Goal: Task Accomplishment & Management: Use online tool/utility

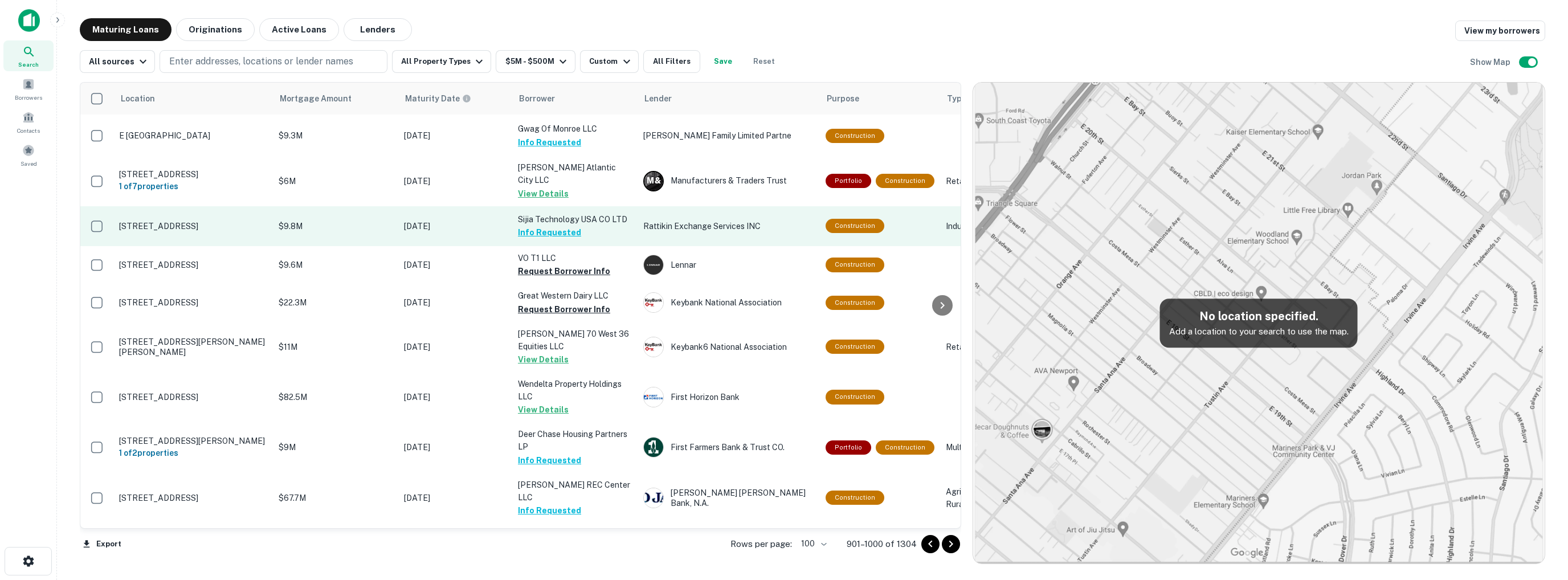
scroll to position [114, 0]
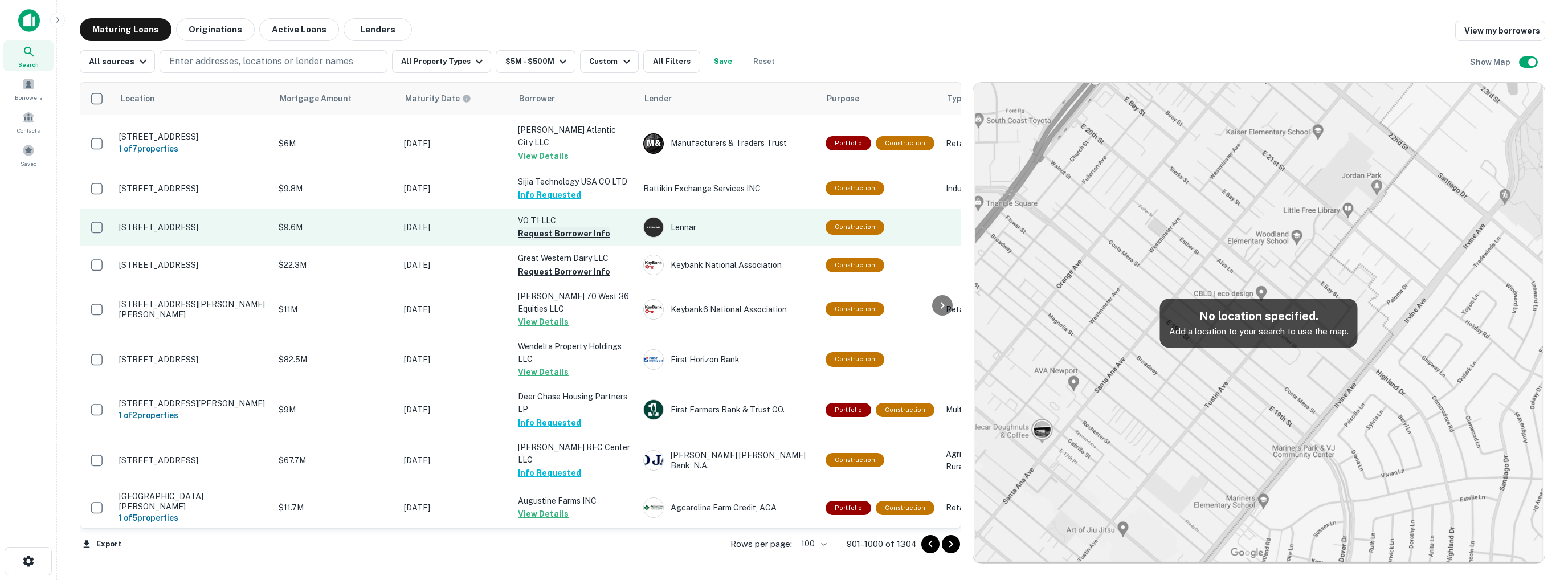
click at [549, 232] on button "Request Borrower Info" at bounding box center [564, 234] width 93 height 14
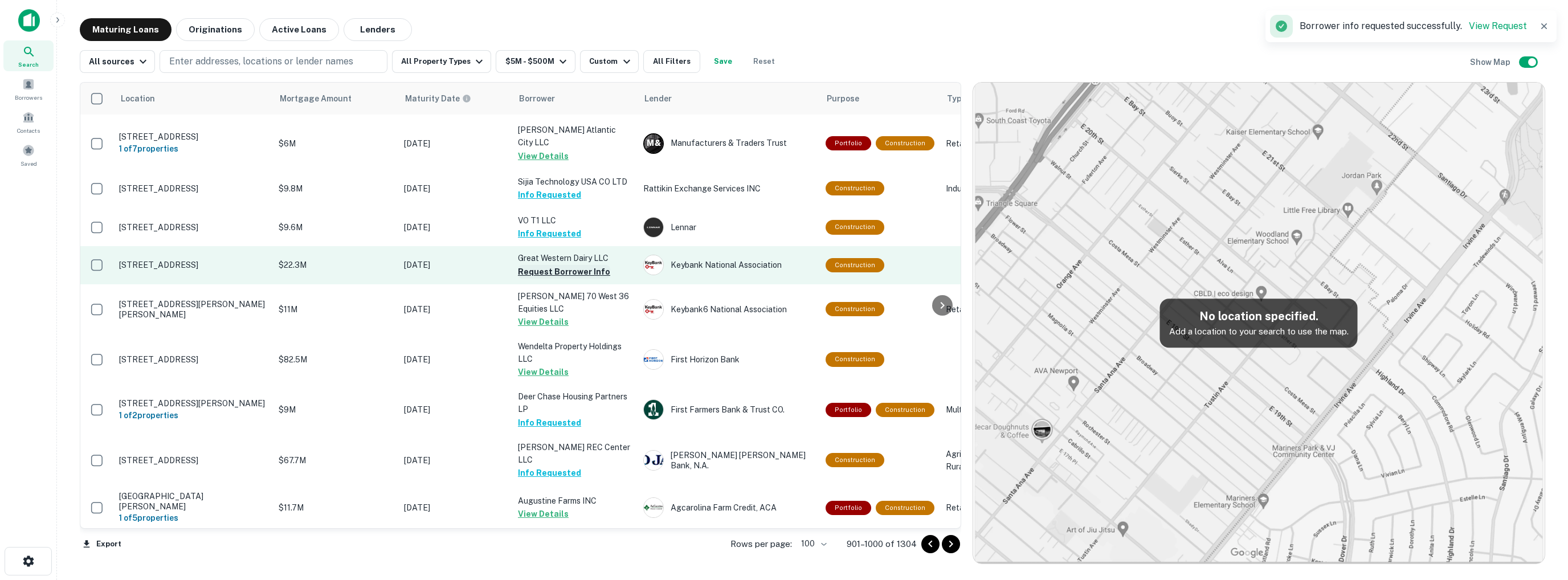
click at [555, 268] on button "Request Borrower Info" at bounding box center [564, 271] width 93 height 14
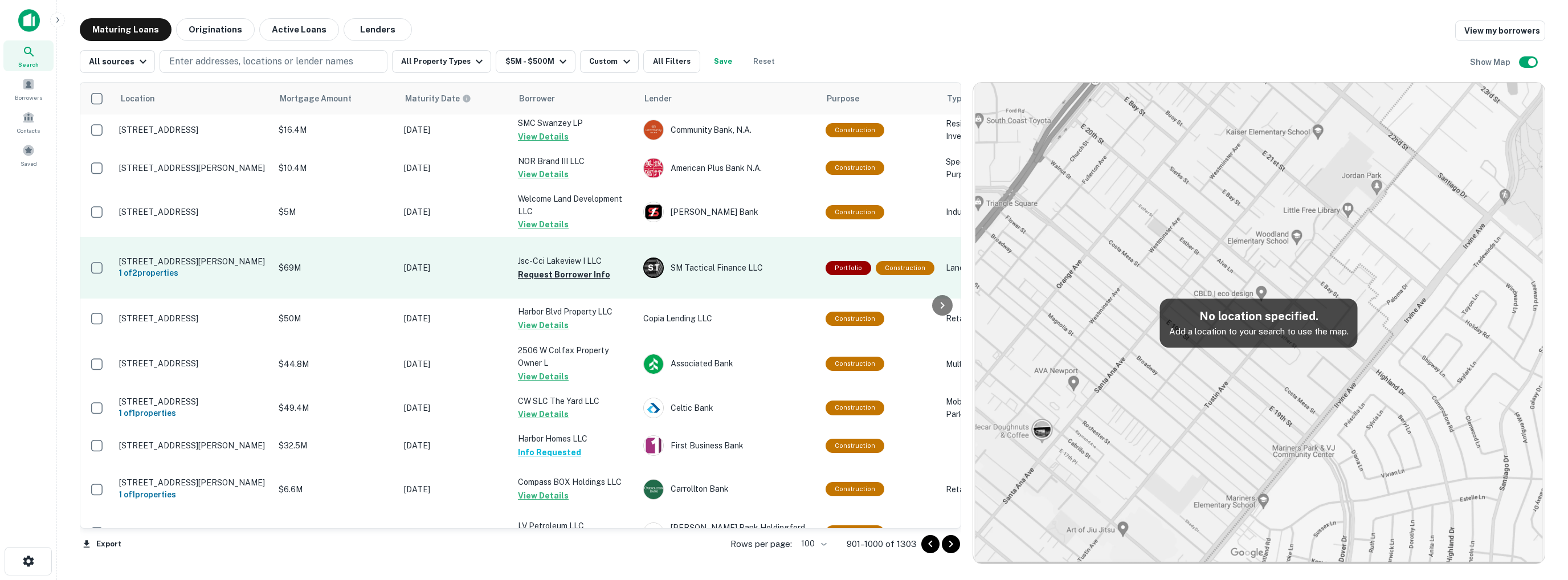
scroll to position [1822, 0]
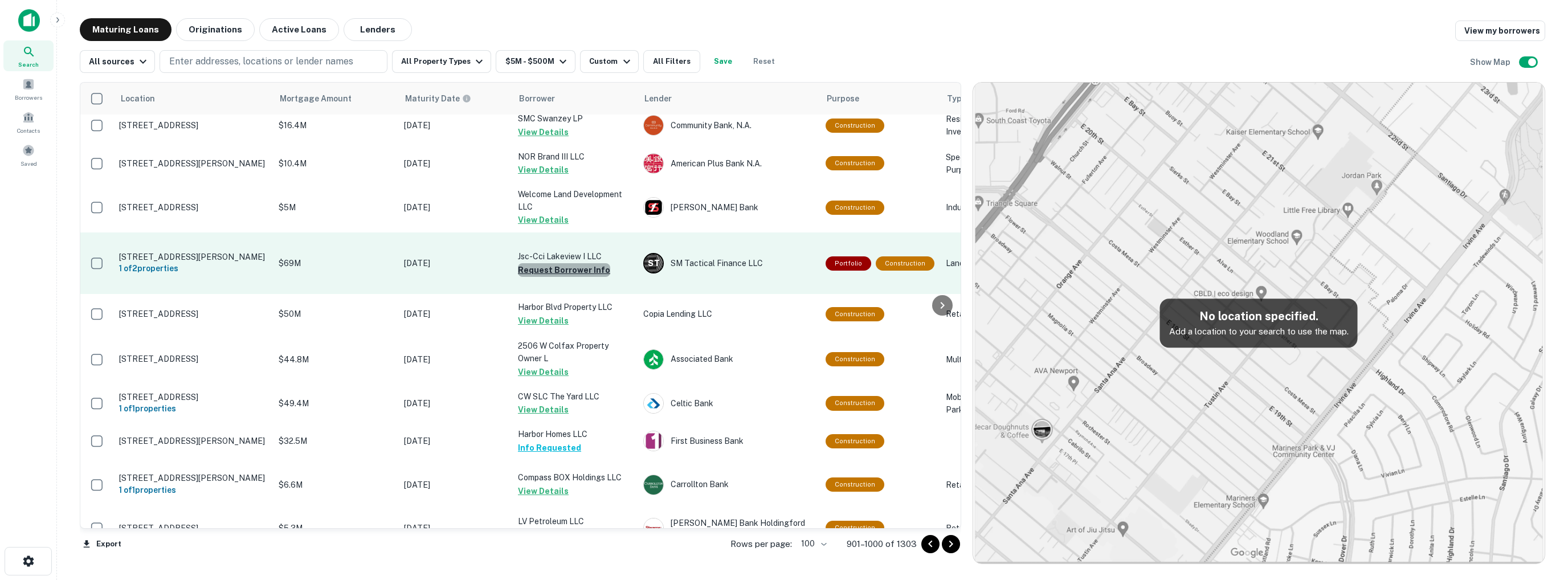
click at [572, 277] on button "Request Borrower Info" at bounding box center [564, 270] width 93 height 14
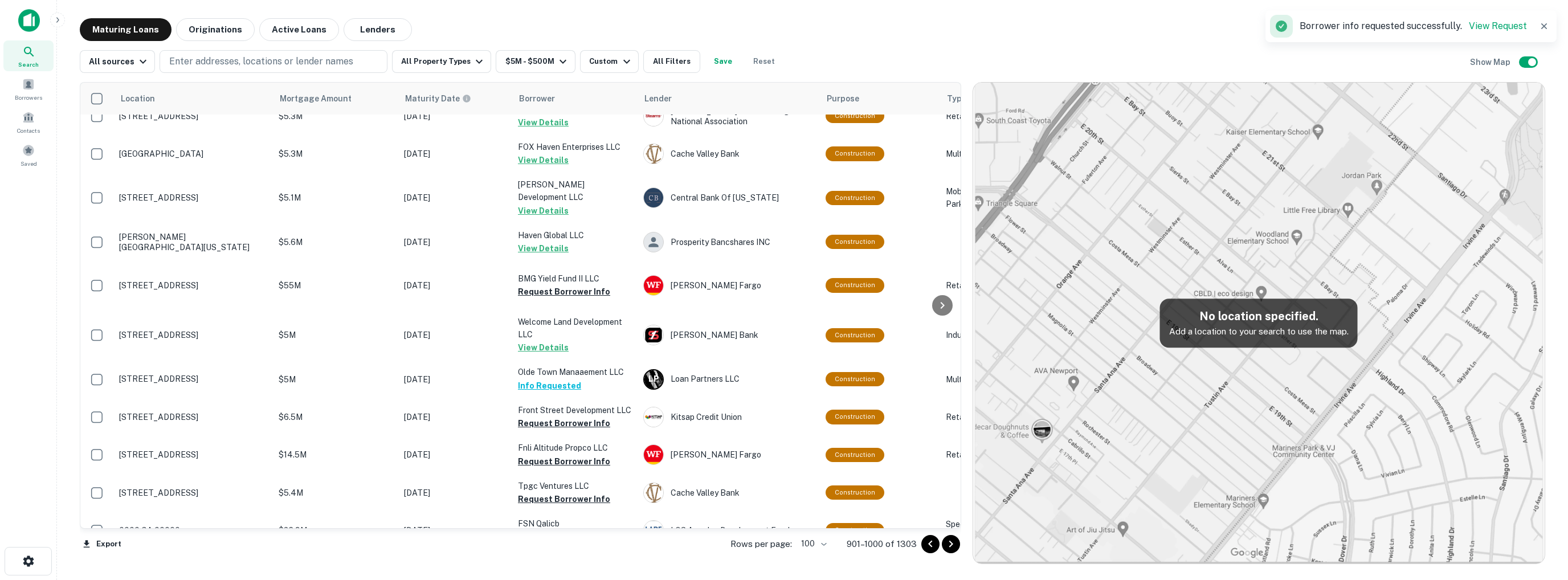
scroll to position [2255, 0]
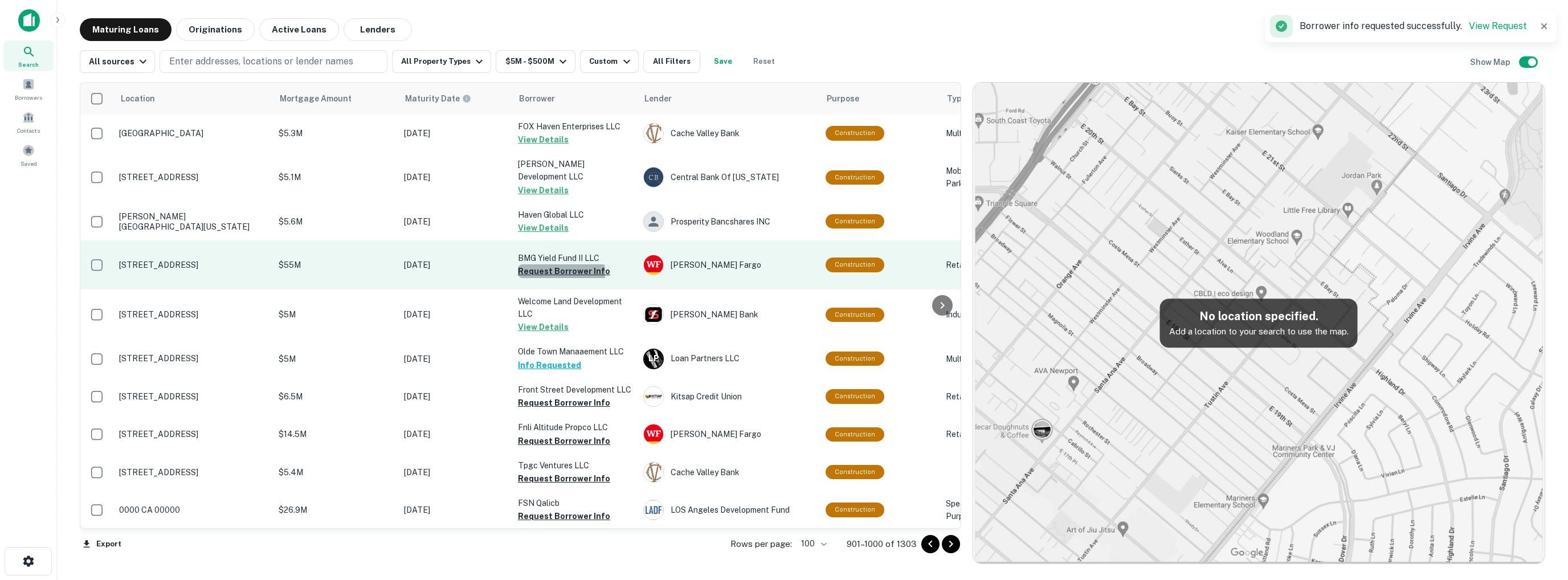
click at [549, 264] on button "Request Borrower Info" at bounding box center [564, 271] width 93 height 14
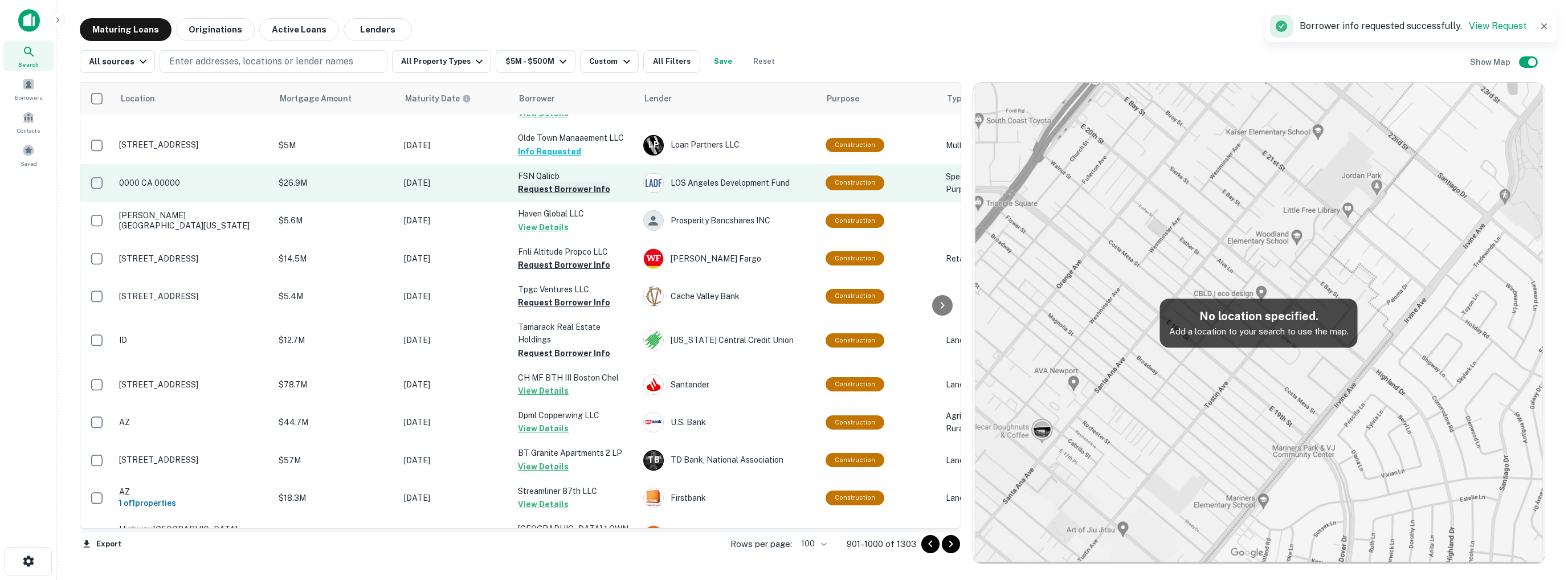
scroll to position [2474, 0]
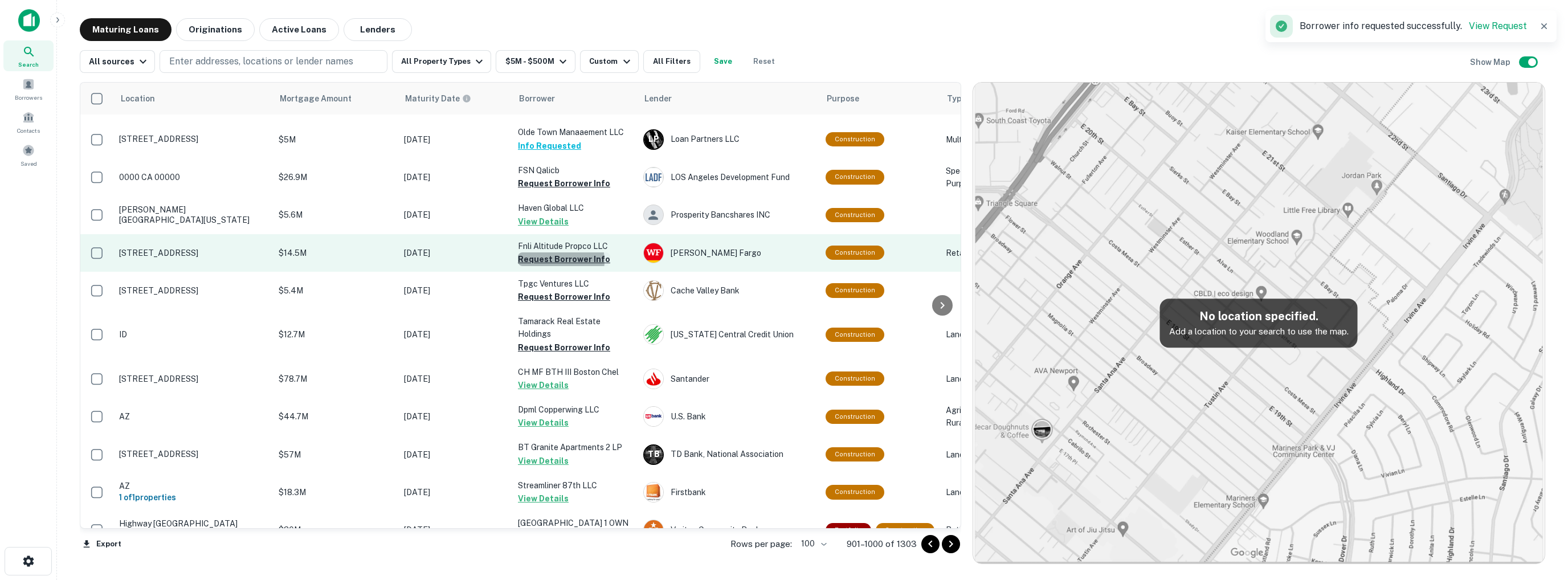
click at [554, 266] on button "Request Borrower Info" at bounding box center [564, 259] width 93 height 14
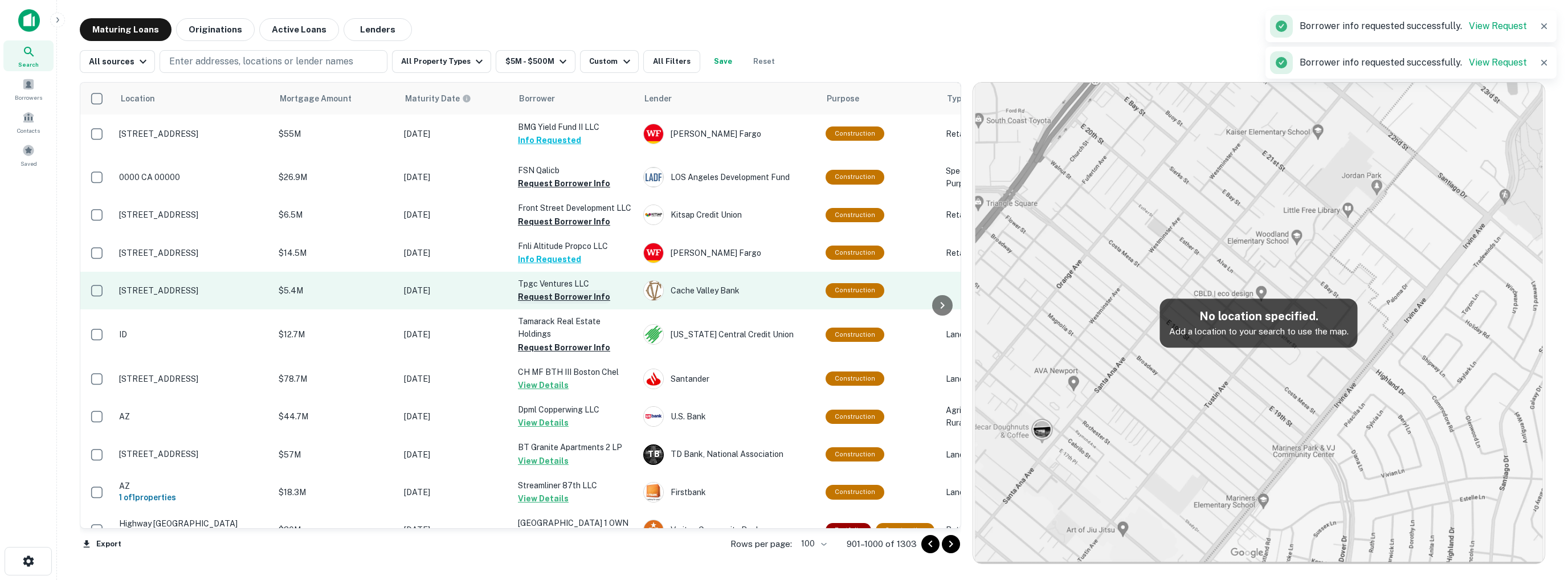
scroll to position [2437, 0]
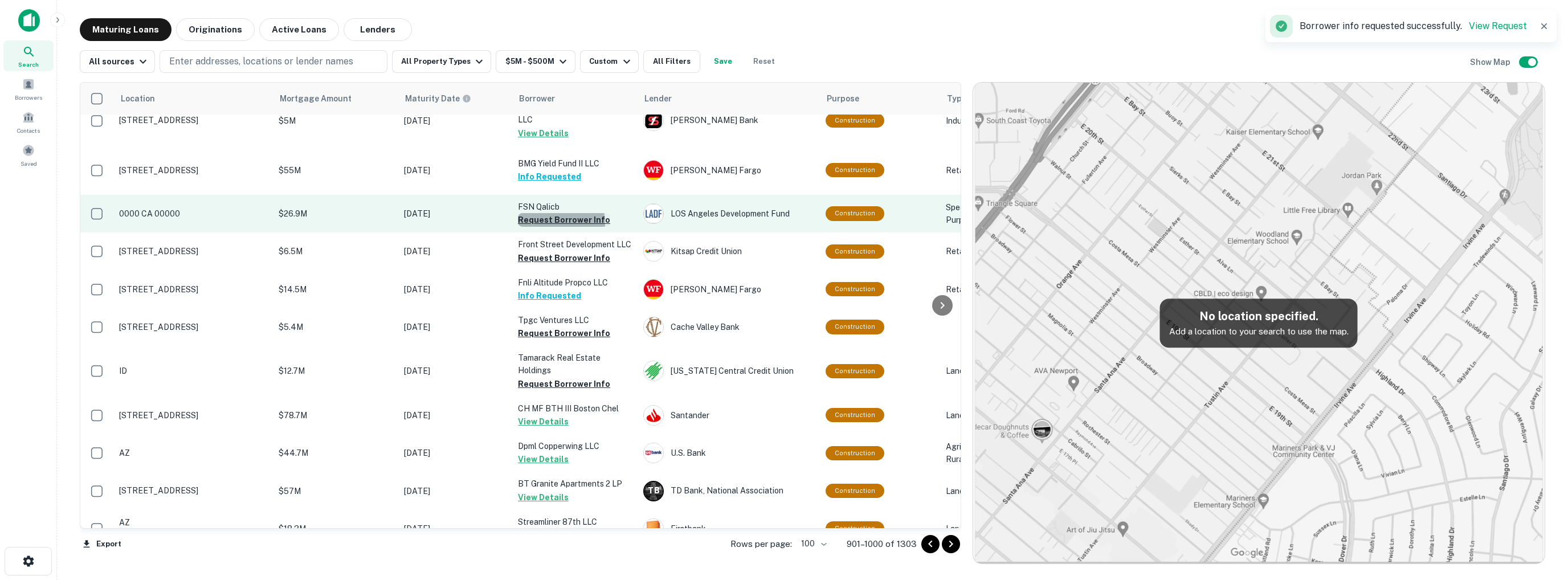
click at [553, 227] on button "Request Borrower Info" at bounding box center [564, 220] width 93 height 14
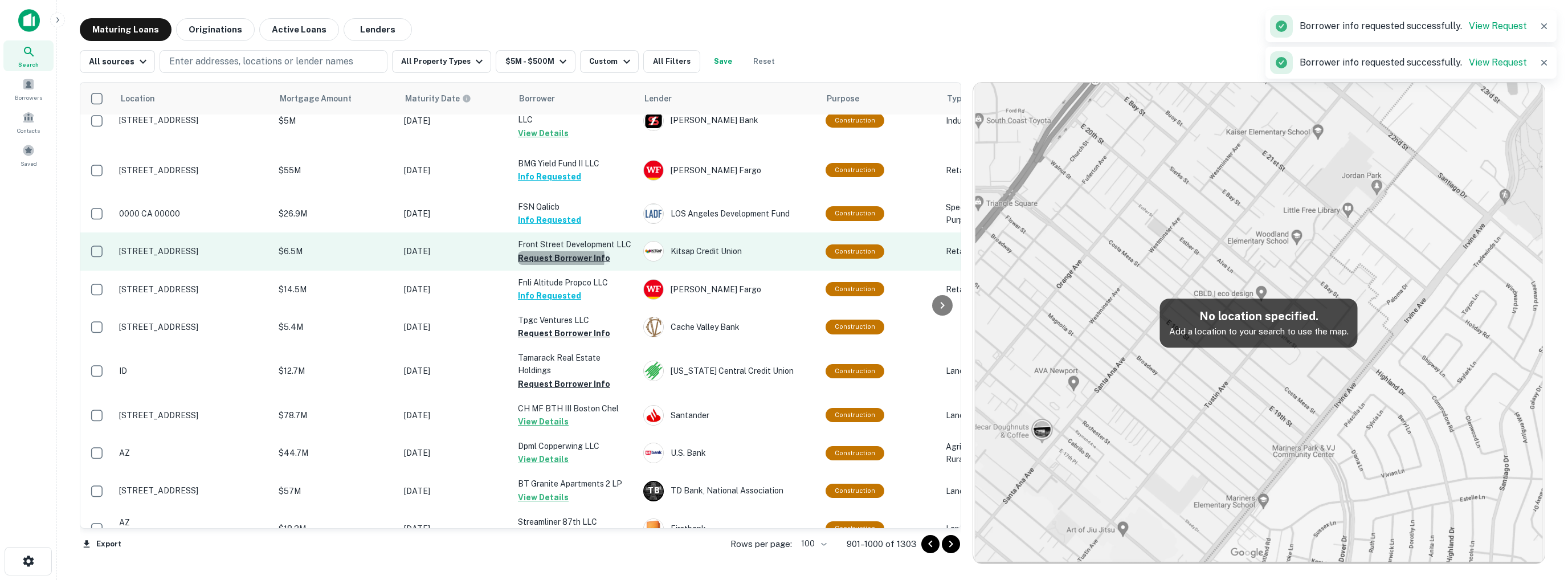
click at [554, 264] on button "Request Borrower Info" at bounding box center [564, 258] width 93 height 14
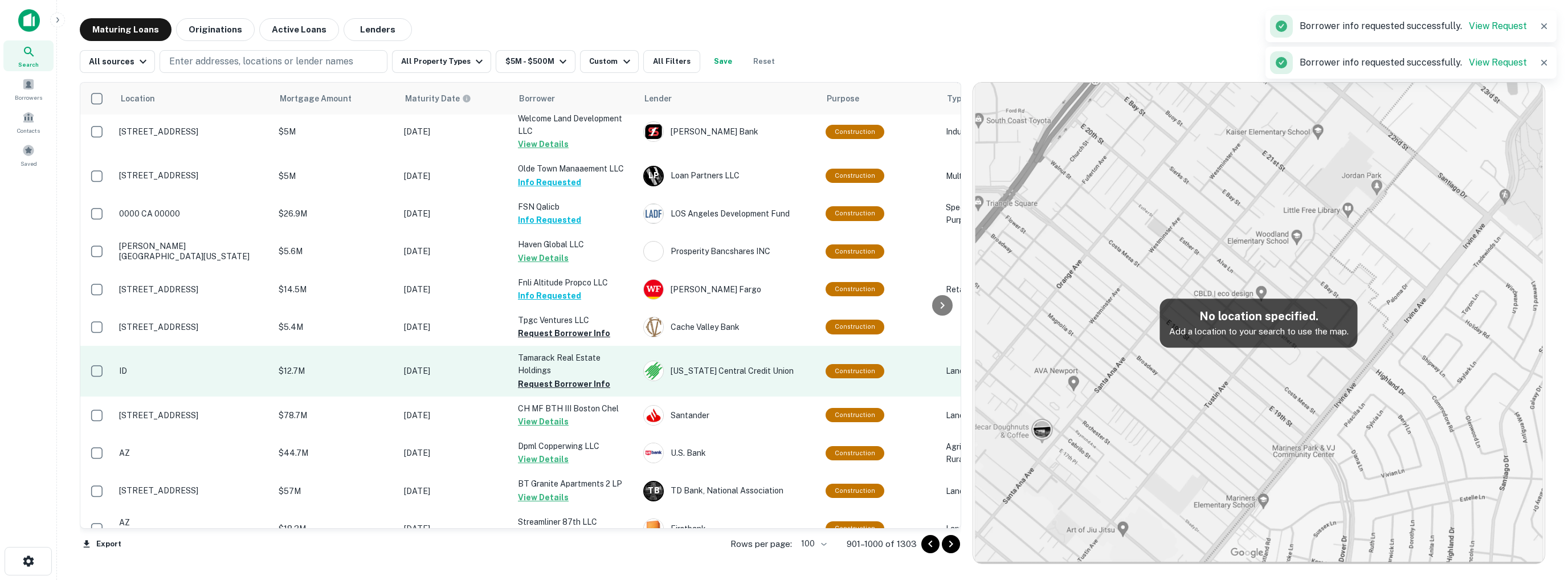
scroll to position [2350, 0]
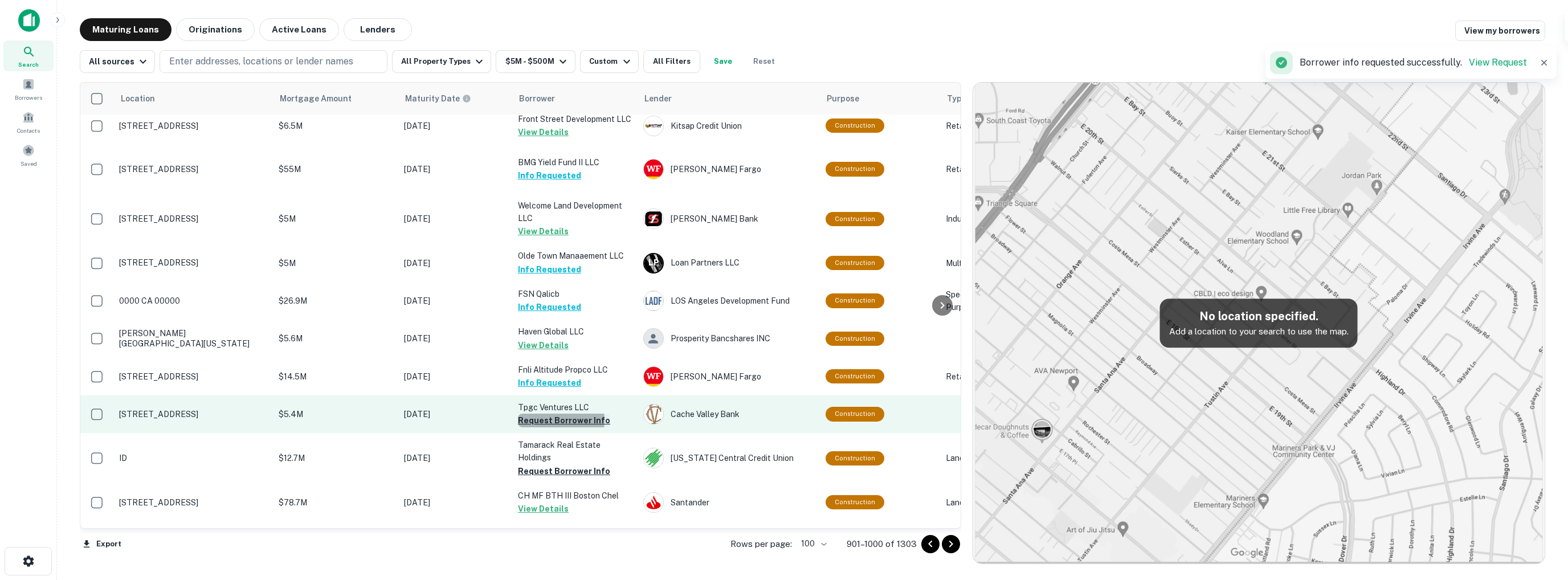
click at [549, 413] on button "Request Borrower Info" at bounding box center [564, 420] width 93 height 14
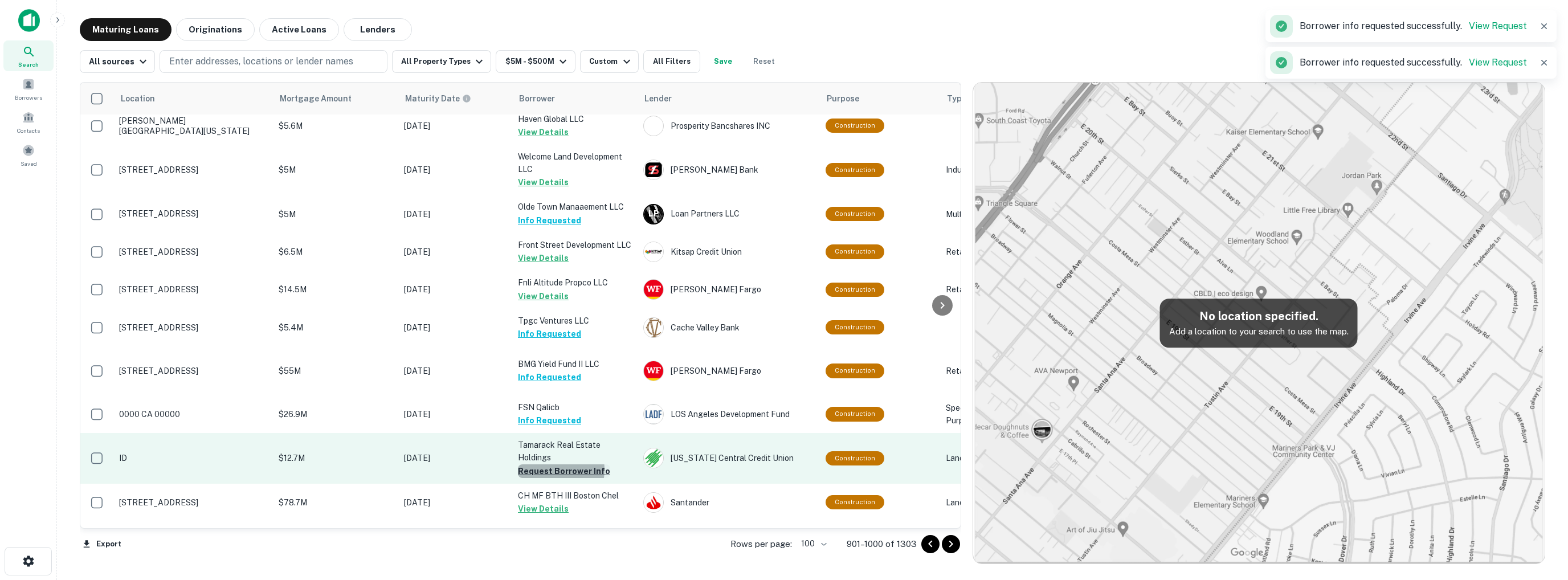
scroll to position [2474, 0]
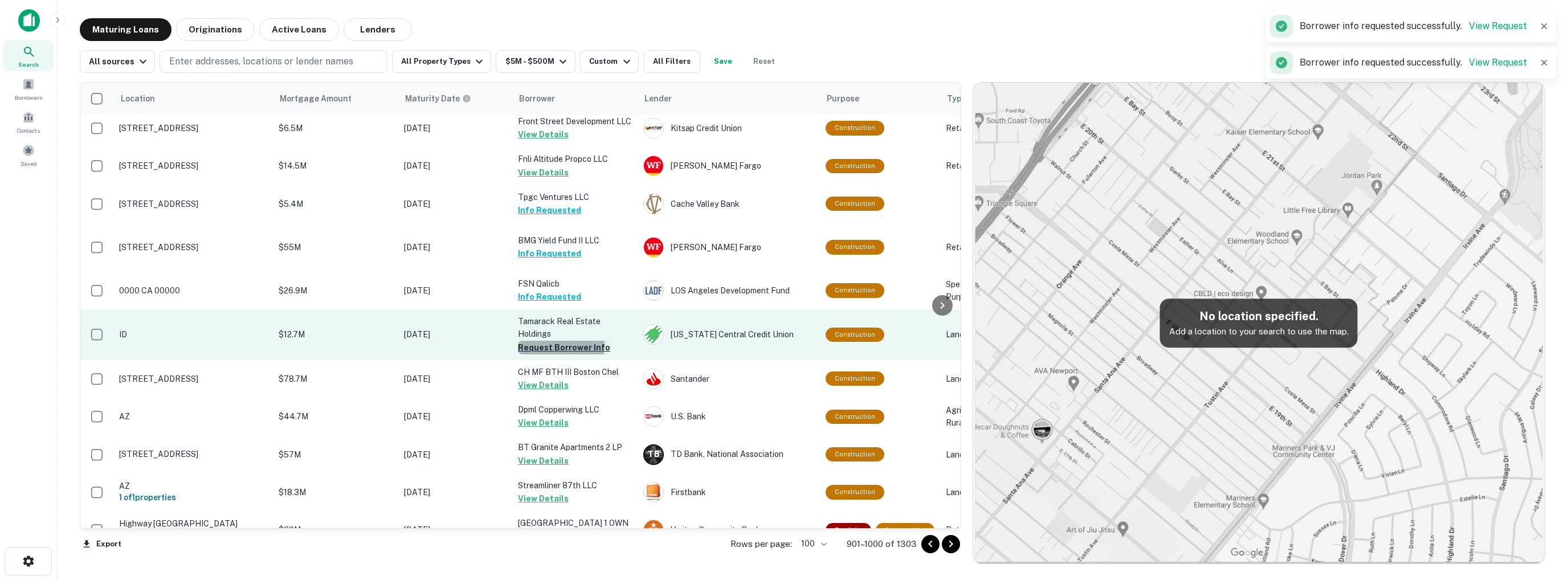
click at [555, 354] on button "Request Borrower Info" at bounding box center [564, 347] width 93 height 14
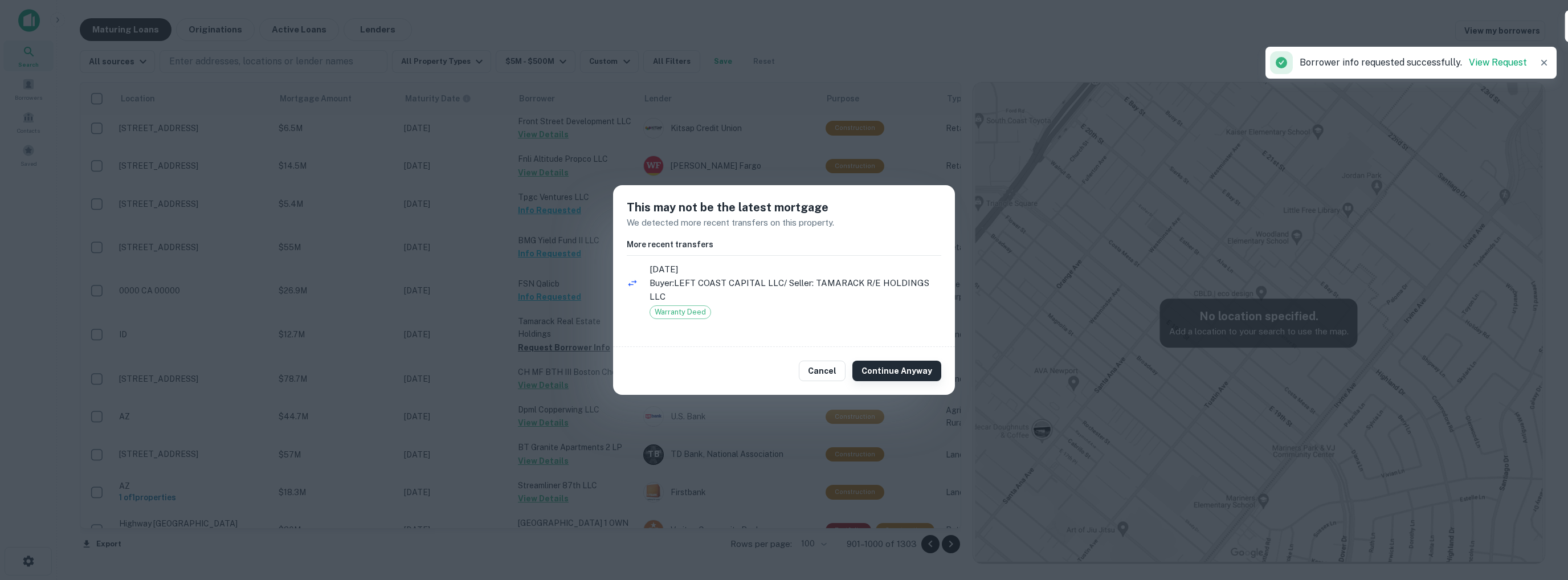
click at [885, 372] on button "Continue Anyway" at bounding box center [897, 370] width 89 height 20
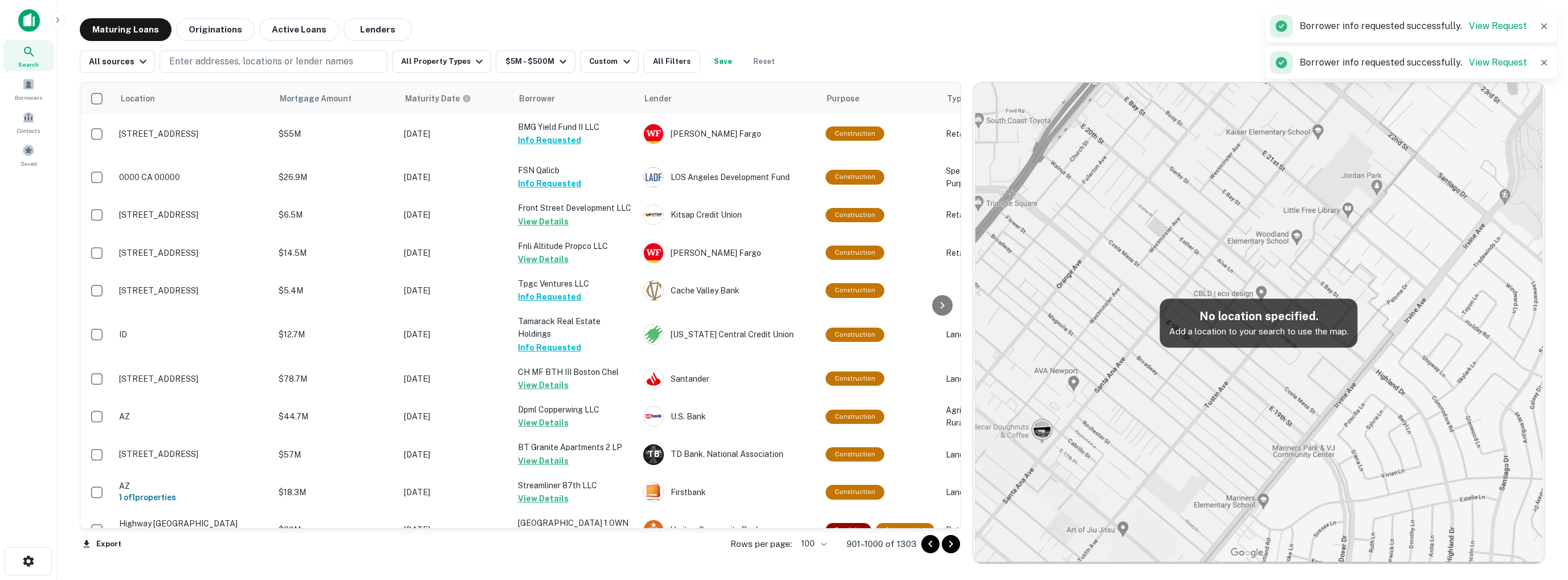
scroll to position [2702, 0]
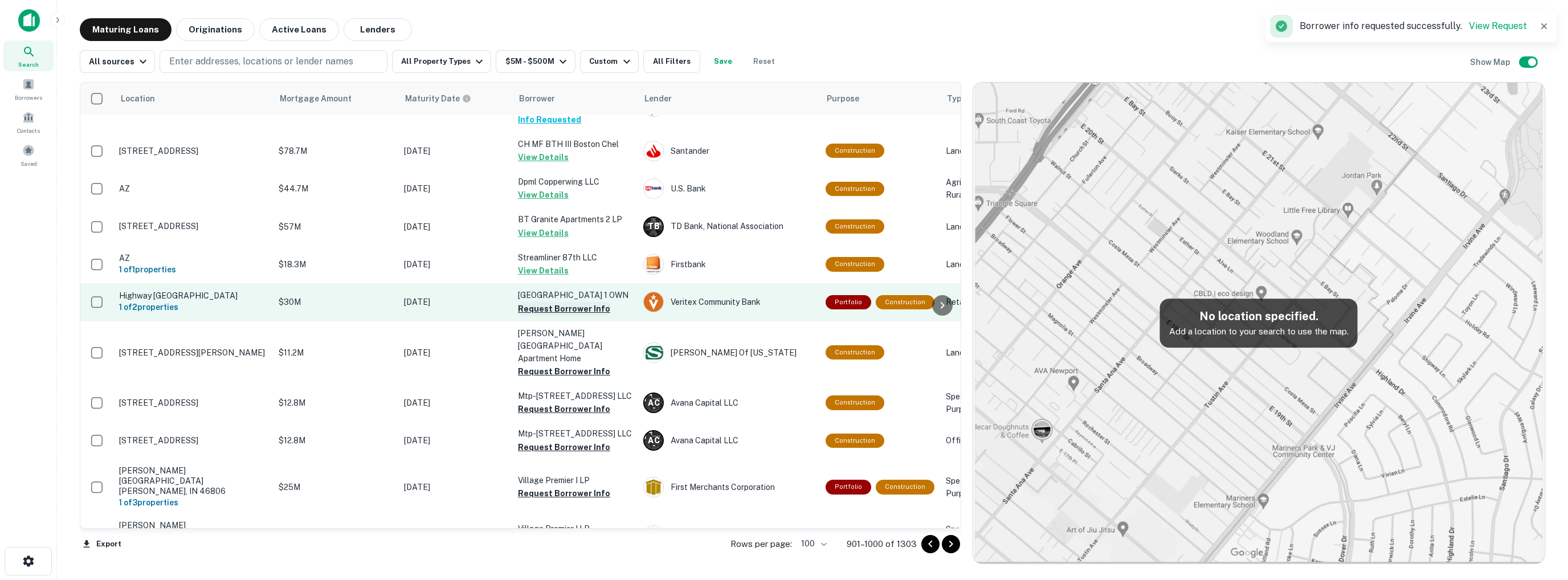
click at [565, 316] on button "Request Borrower Info" at bounding box center [564, 309] width 93 height 14
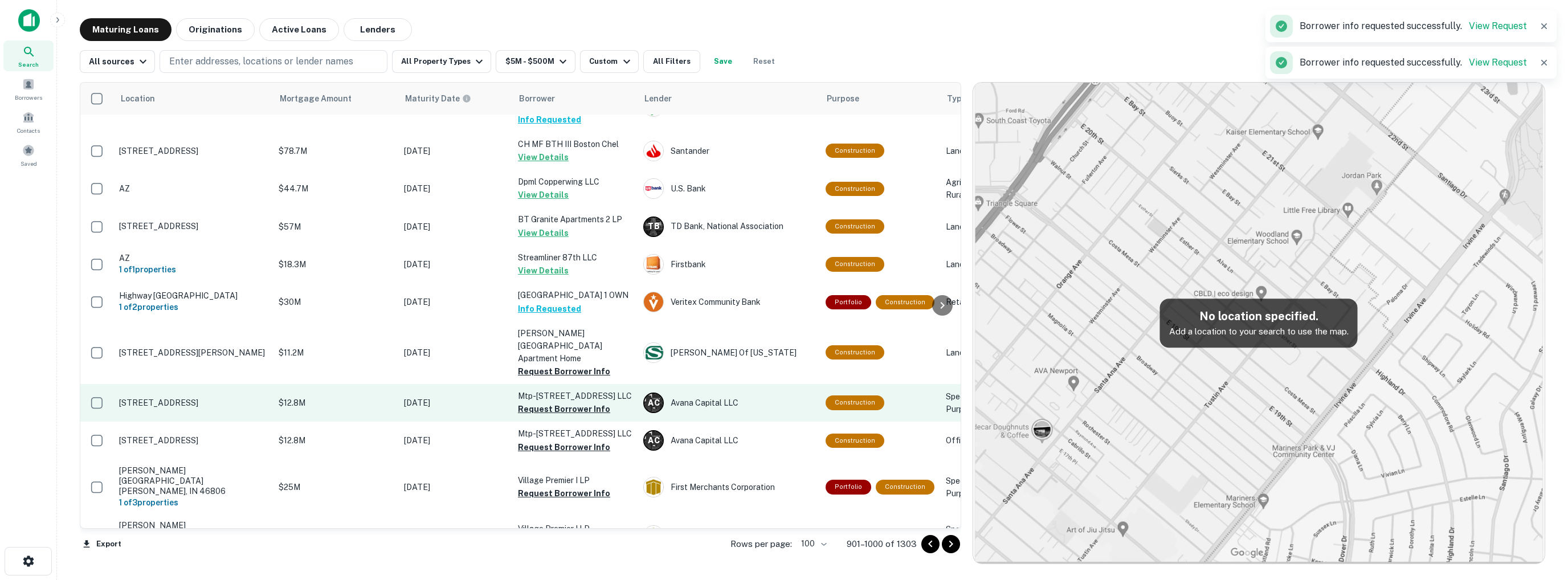
scroll to position [2578, 0]
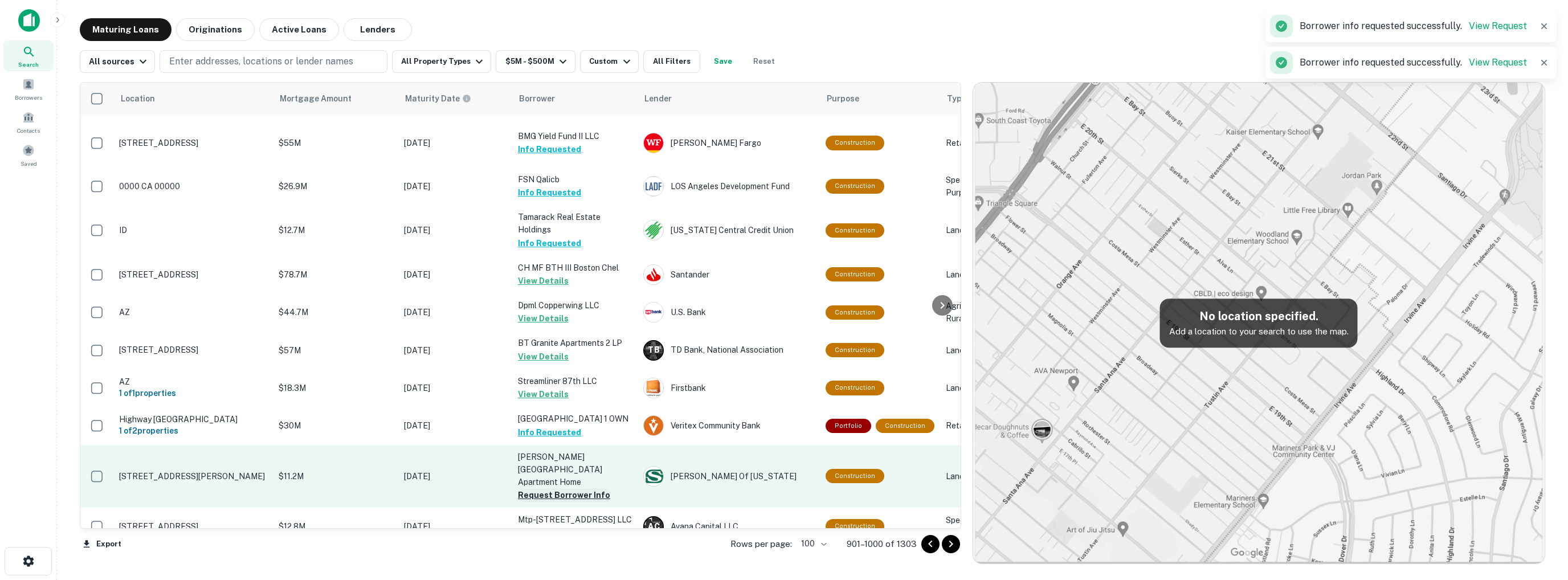
click at [565, 488] on button "Request Borrower Info" at bounding box center [564, 495] width 93 height 14
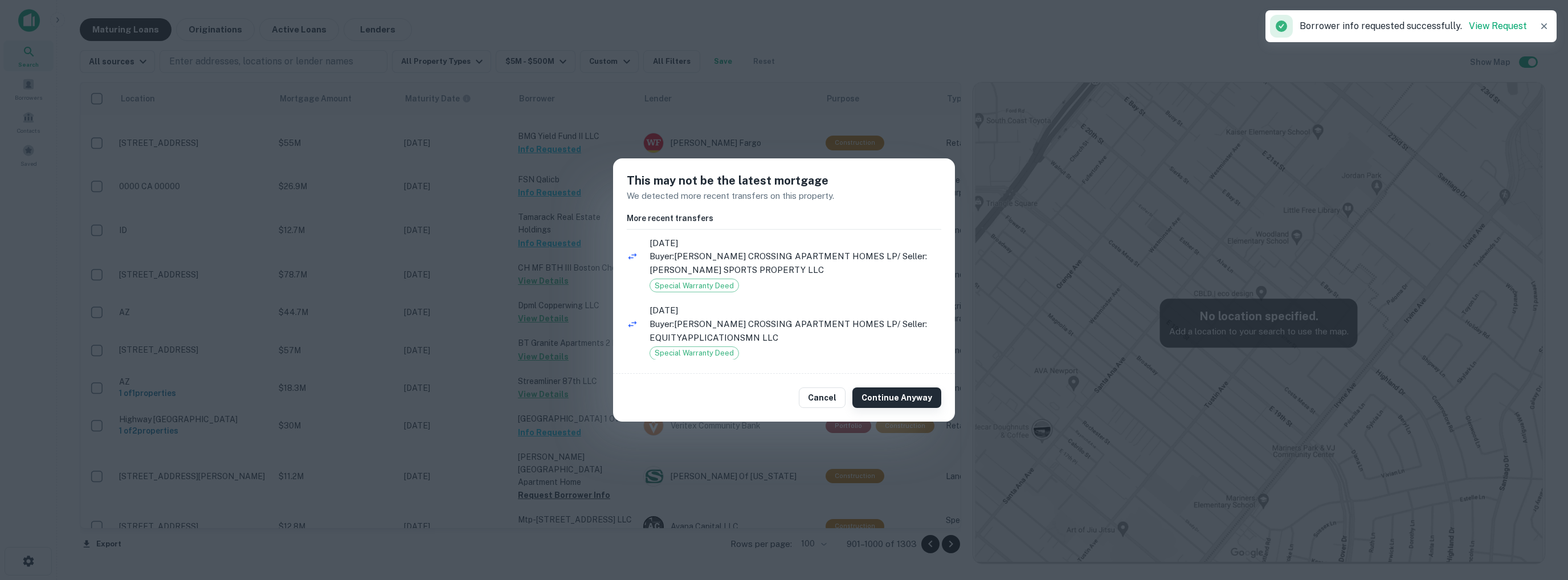
click at [886, 401] on button "Continue Anyway" at bounding box center [897, 397] width 89 height 20
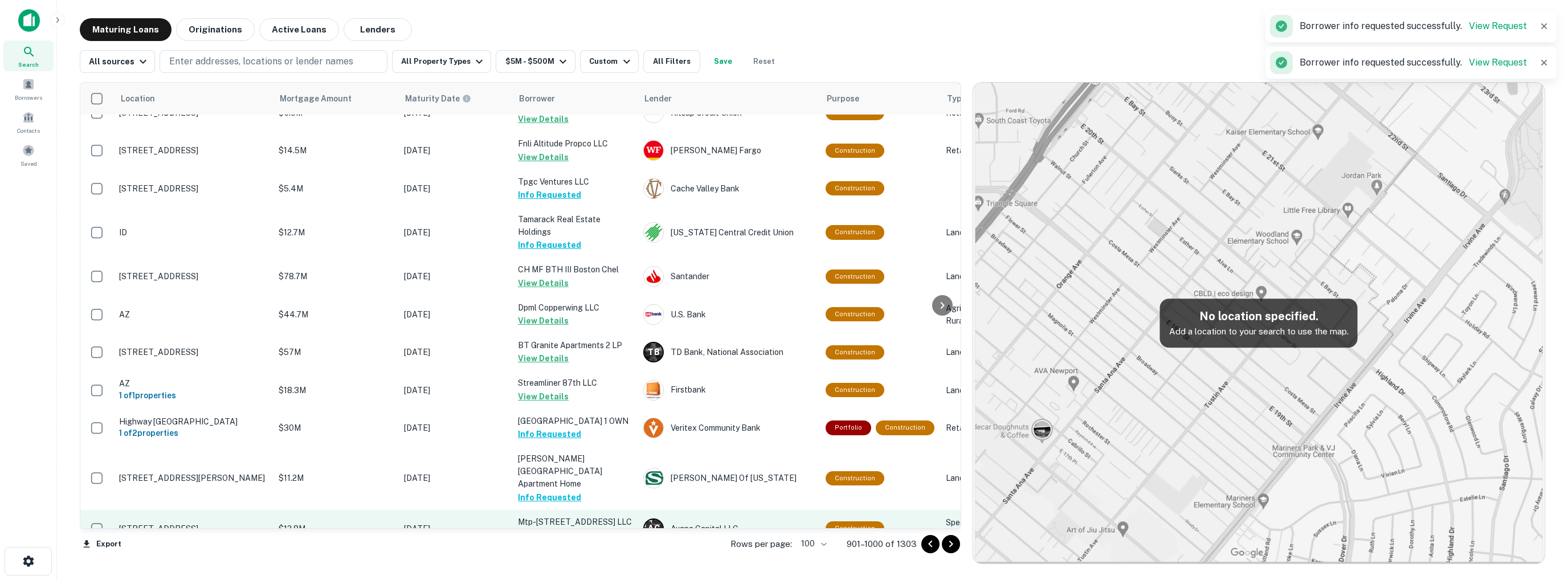
scroll to position [2704, 0]
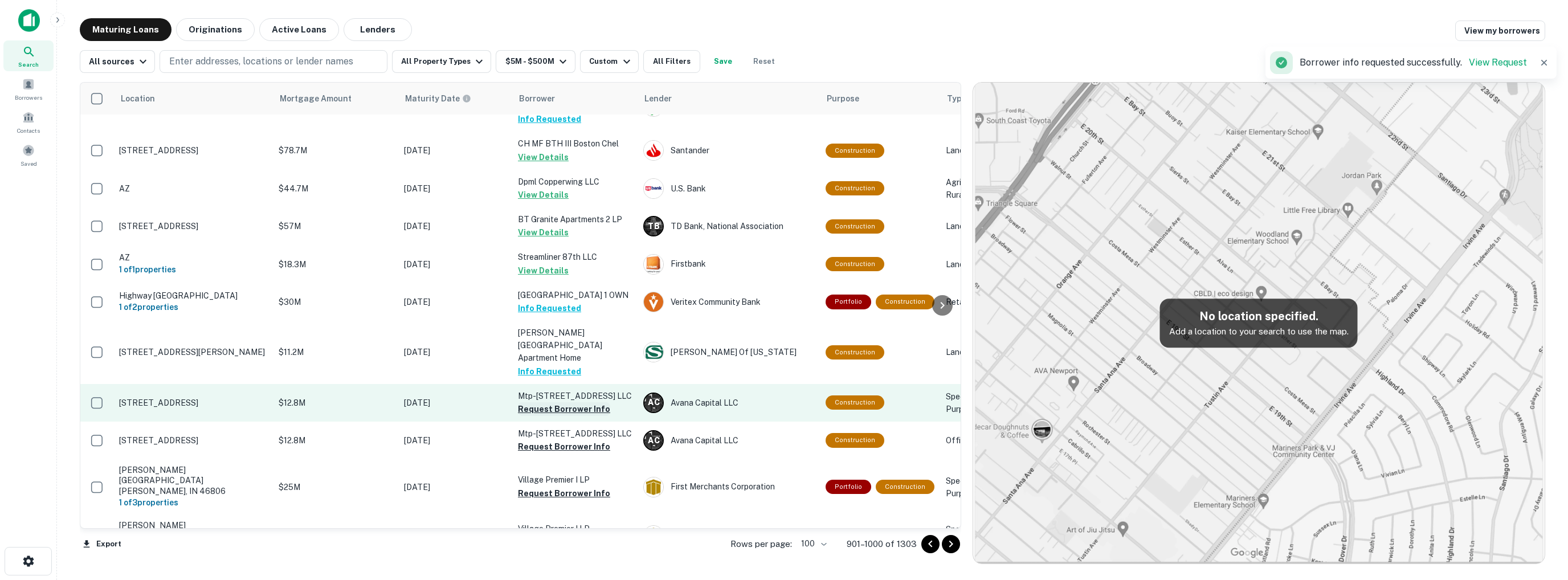
click at [583, 416] on button "Request Borrower Info" at bounding box center [564, 409] width 93 height 14
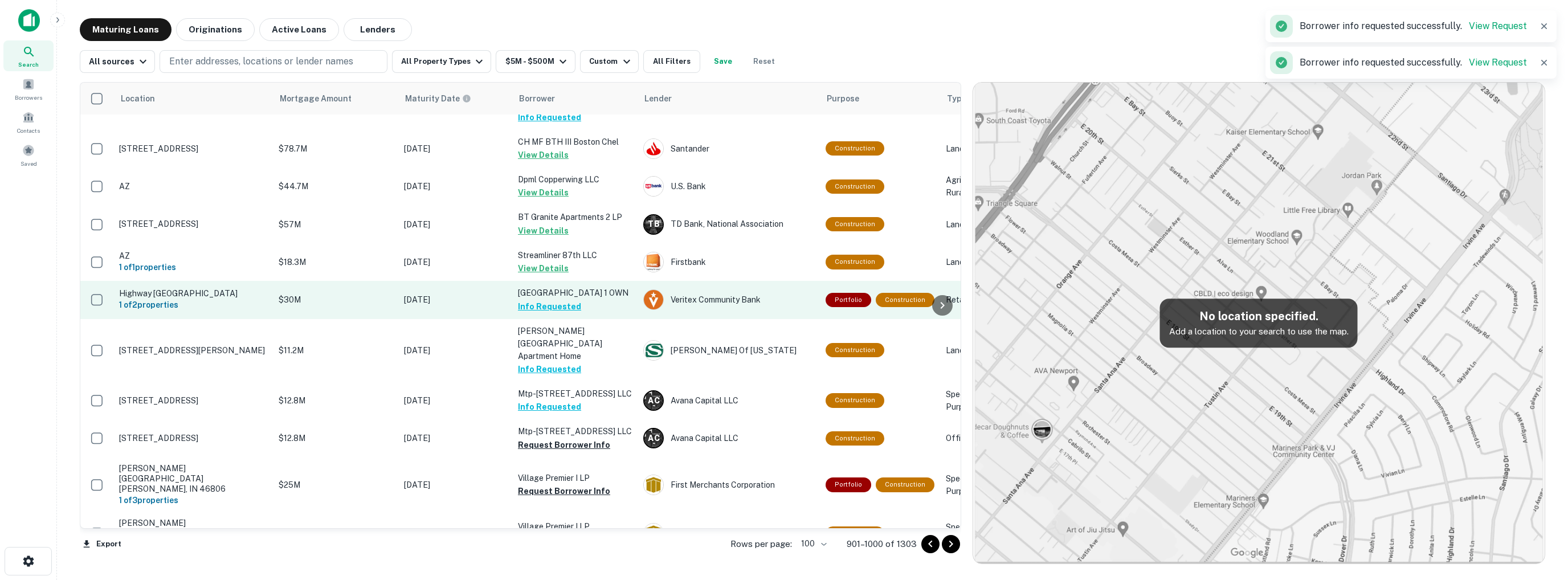
scroll to position [2749, 0]
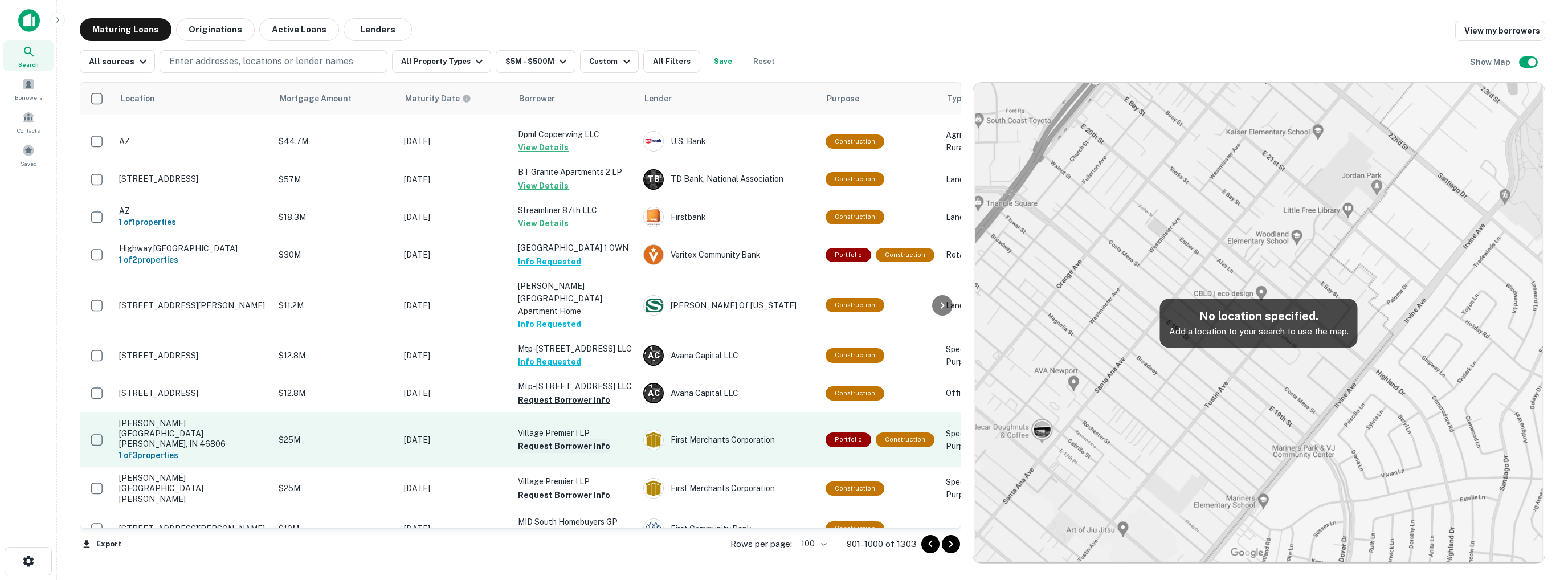
click at [549, 439] on button "Request Borrower Info" at bounding box center [564, 446] width 93 height 14
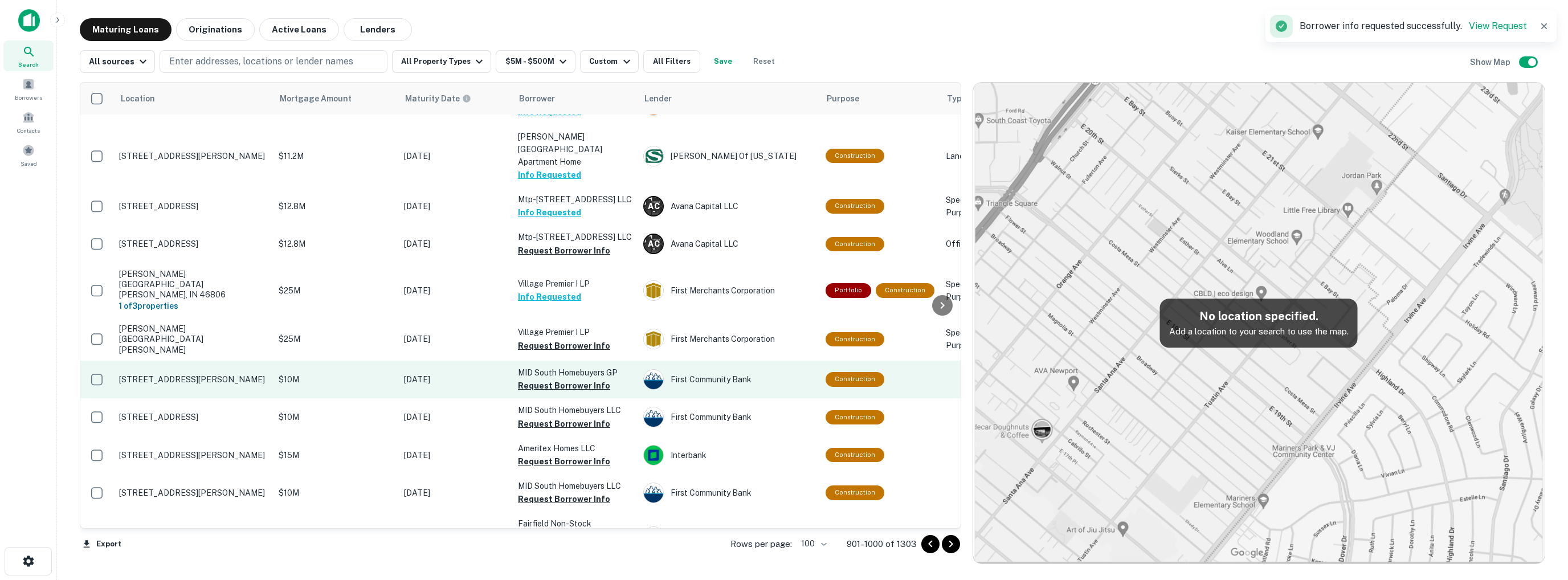
scroll to position [2930, 0]
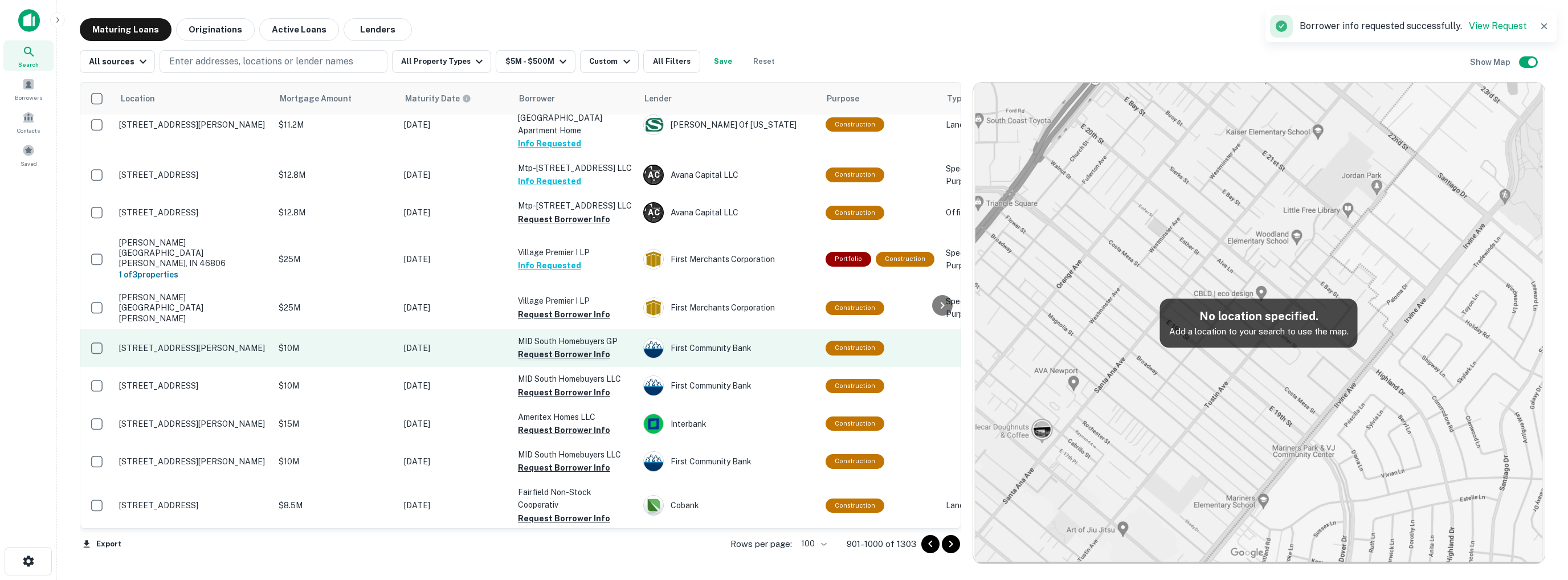
click at [563, 361] on button "Request Borrower Info" at bounding box center [564, 354] width 93 height 14
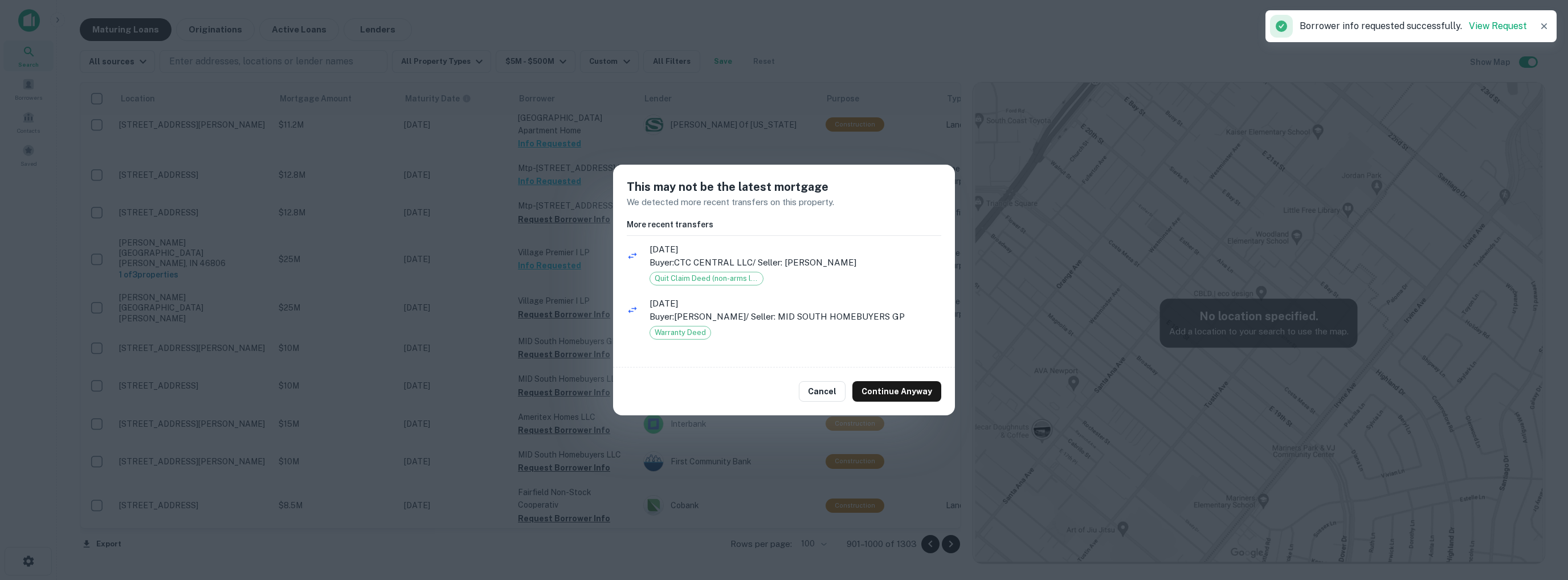
drag, startPoint x: 897, startPoint y: 393, endPoint x: 776, endPoint y: 369, distance: 123.4
click at [896, 393] on button "Continue Anyway" at bounding box center [897, 390] width 89 height 20
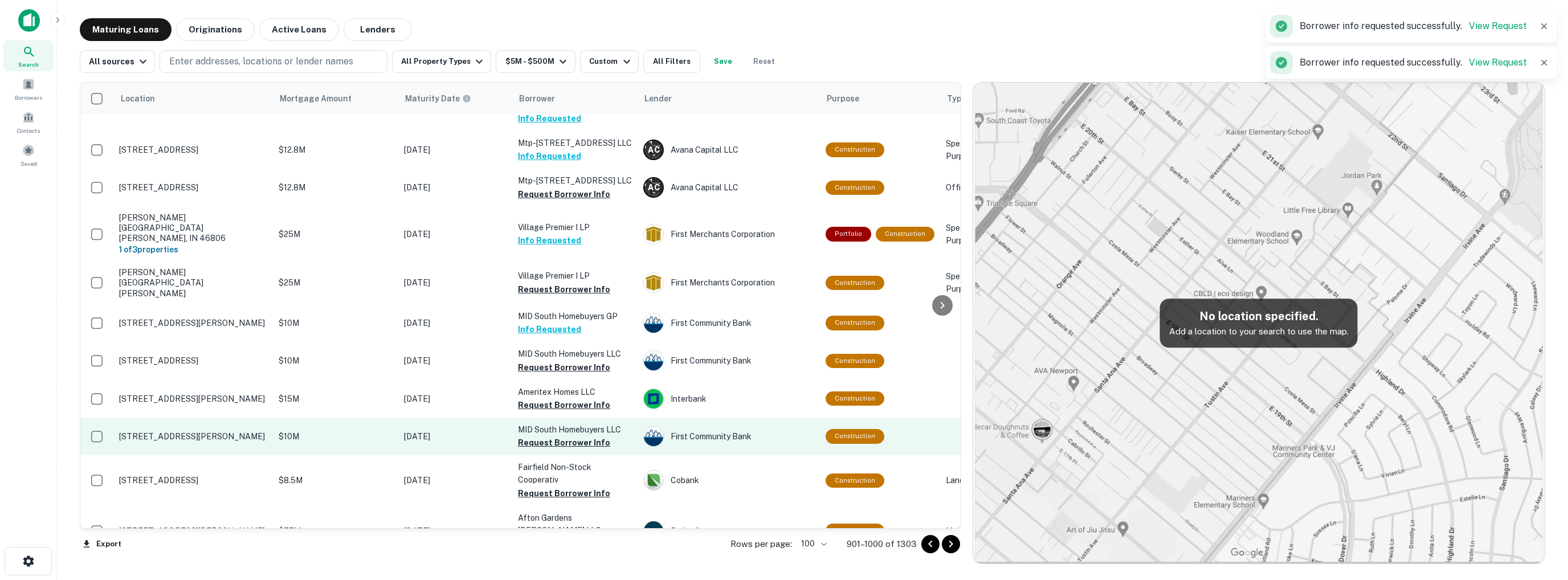
scroll to position [3100, 0]
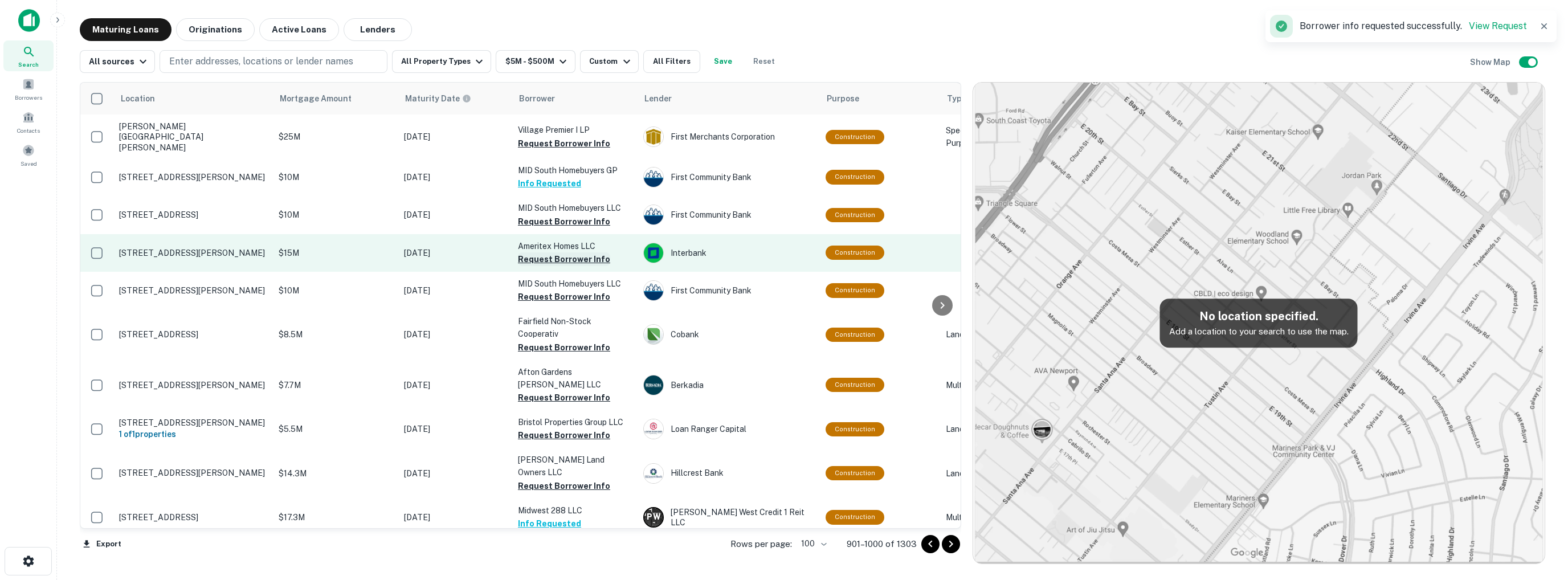
click at [545, 266] on button "Request Borrower Info" at bounding box center [564, 259] width 93 height 14
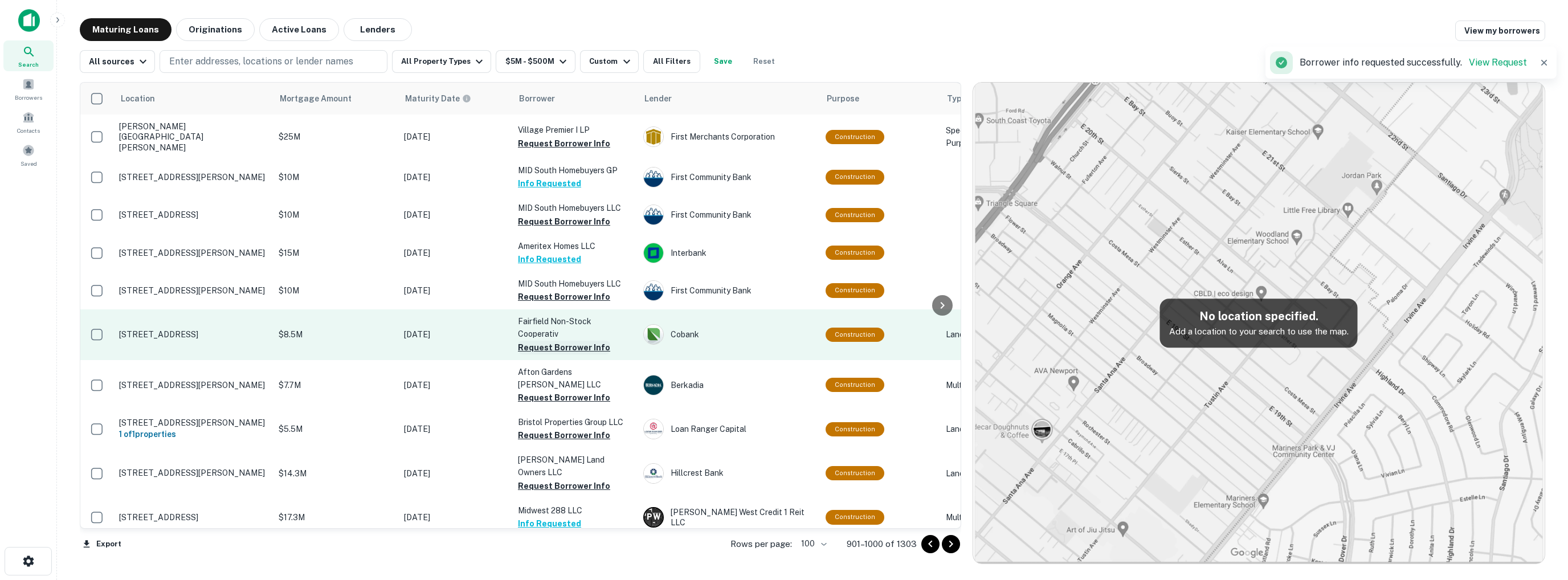
click at [561, 354] on button "Request Borrower Info" at bounding box center [564, 347] width 93 height 14
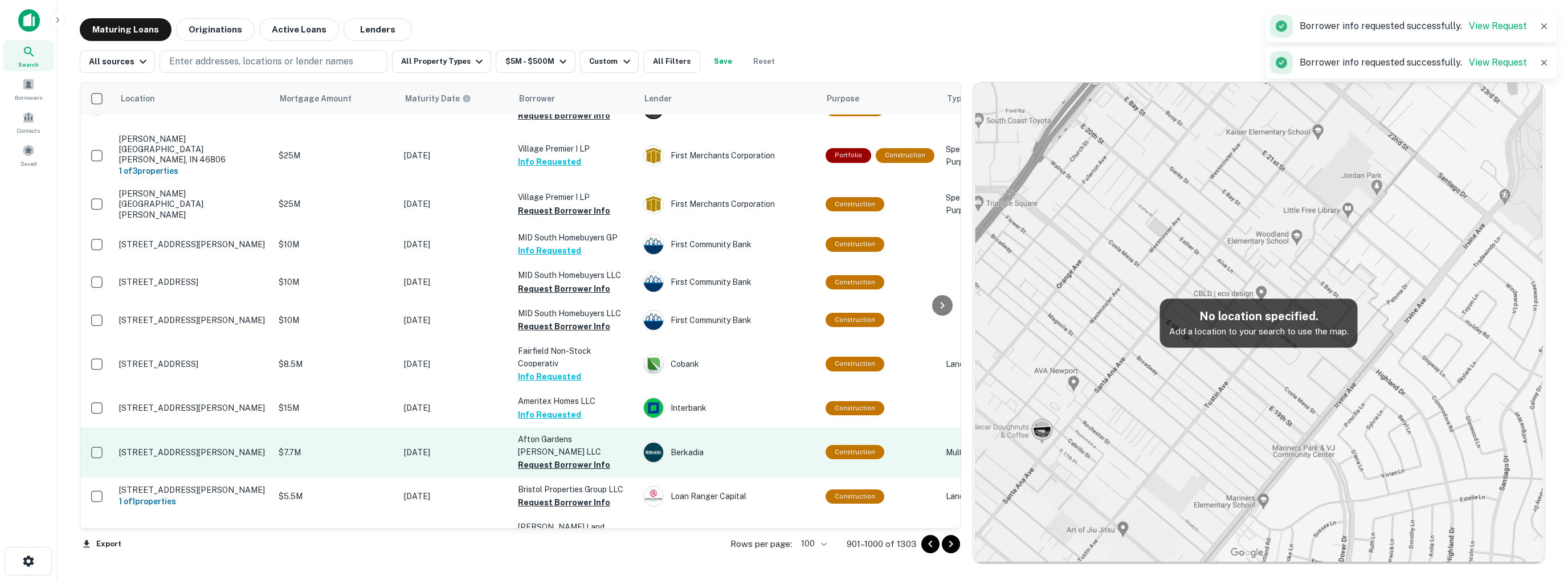
scroll to position [3034, 0]
click at [558, 457] on button "Request Borrower Info" at bounding box center [564, 465] width 93 height 14
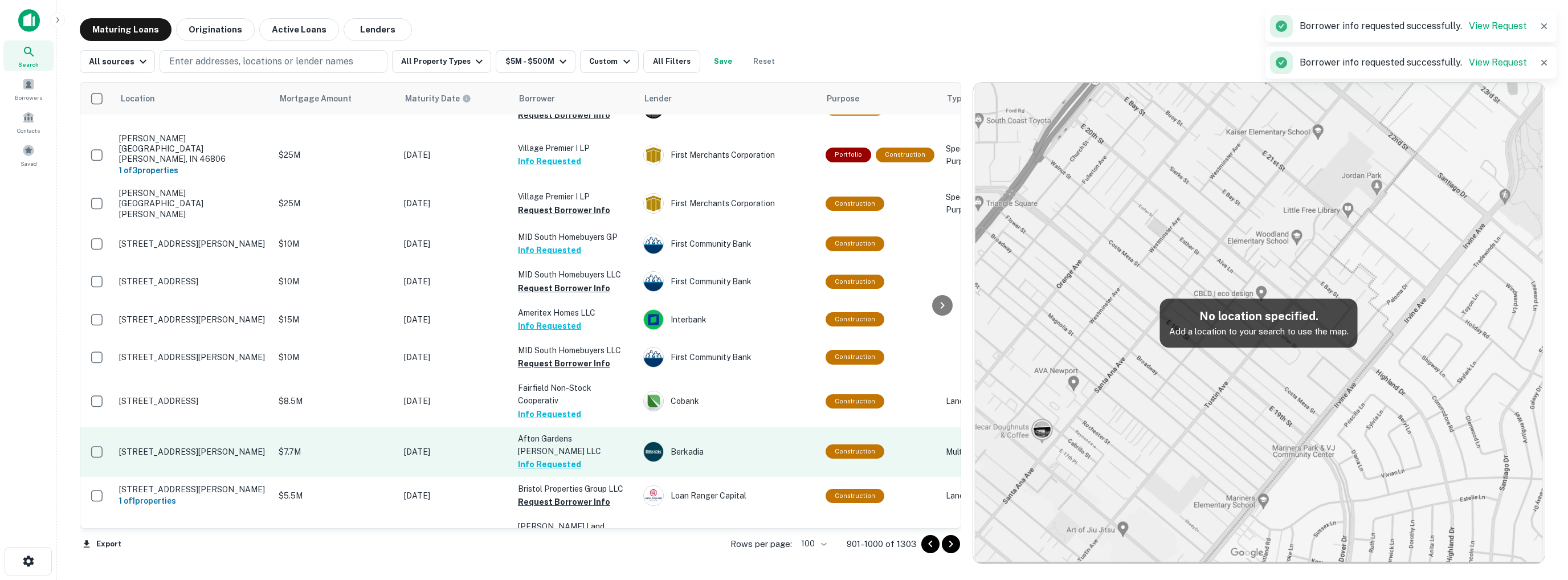
scroll to position [3163, 0]
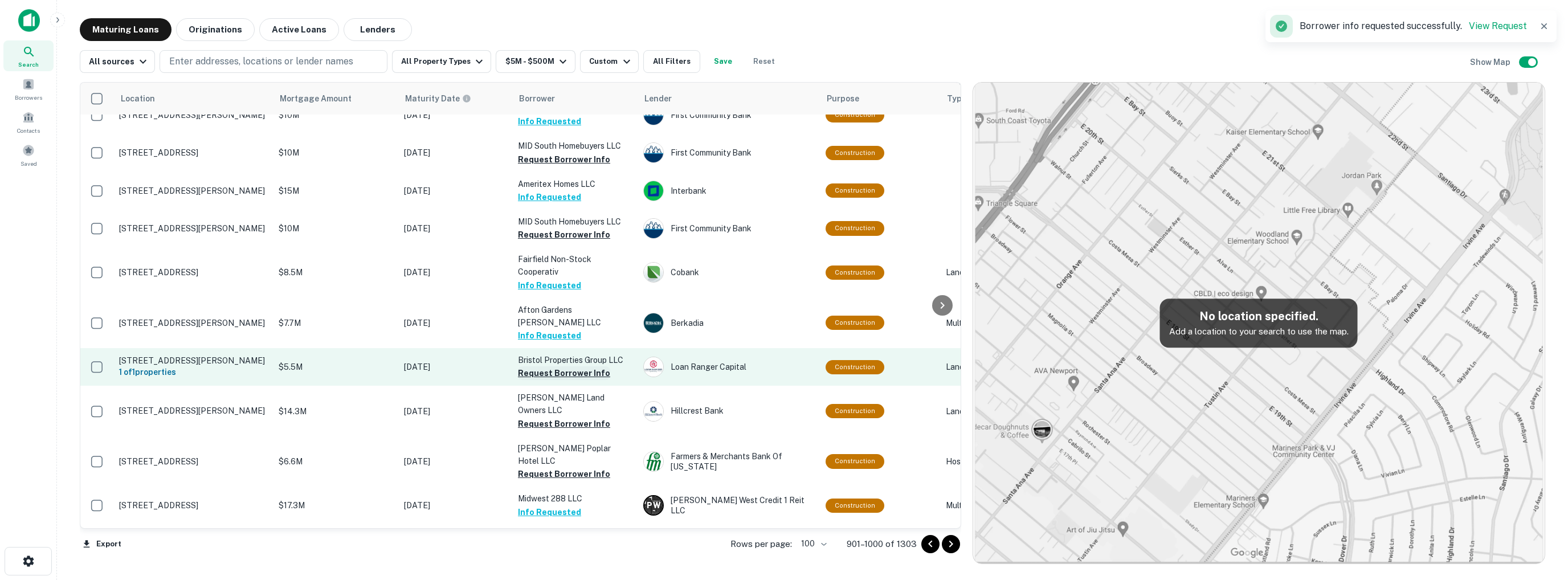
click at [574, 380] on button "Request Borrower Info" at bounding box center [564, 373] width 93 height 14
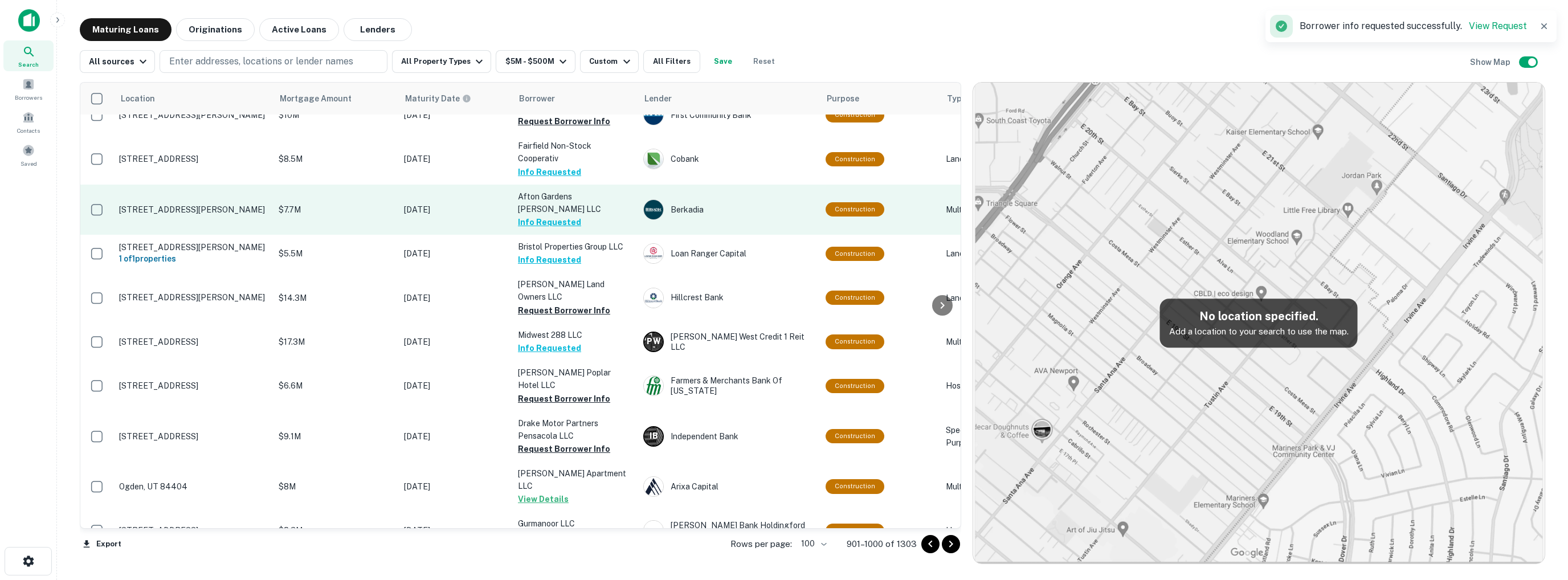
scroll to position [3276, 0]
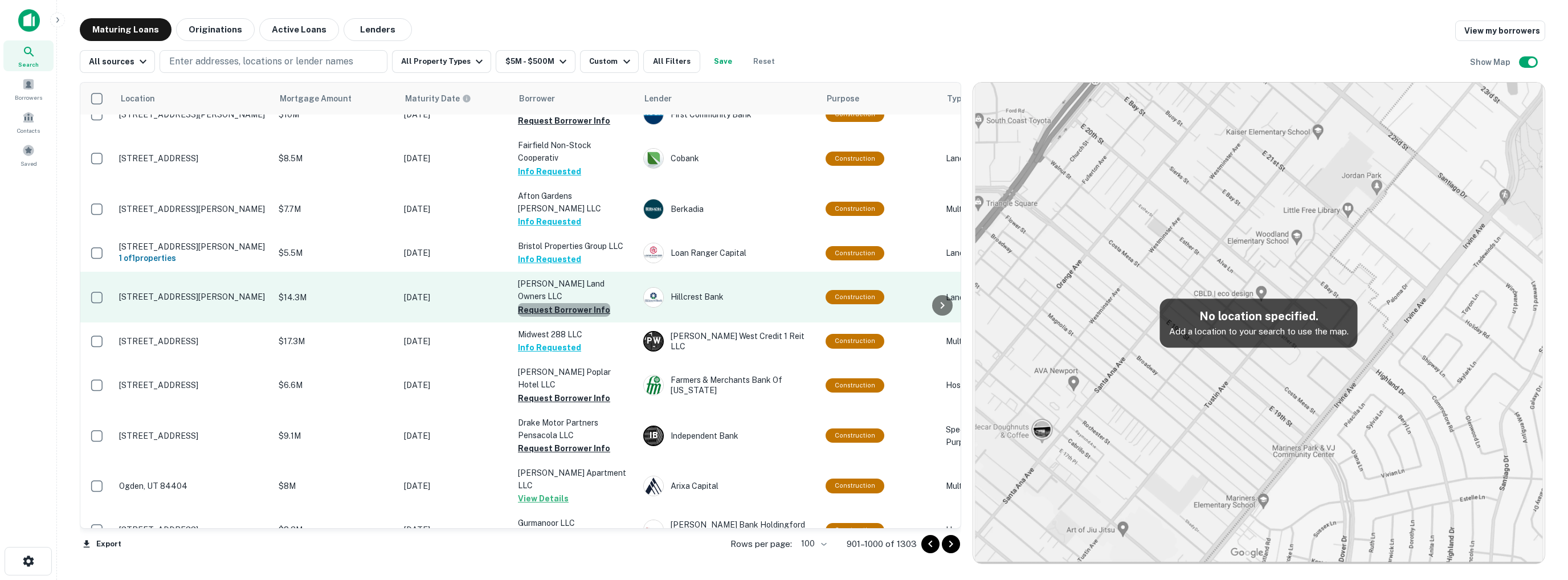
click at [577, 316] on button "Request Borrower Info" at bounding box center [564, 310] width 93 height 14
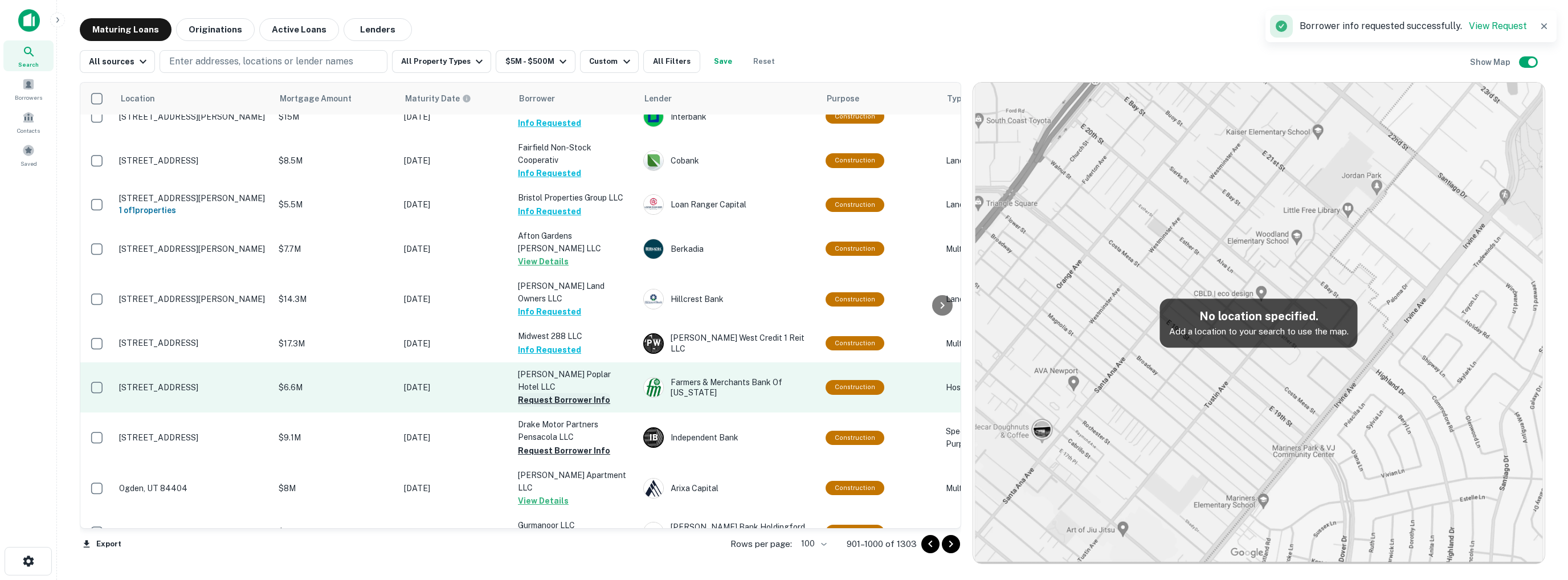
scroll to position [3278, 0]
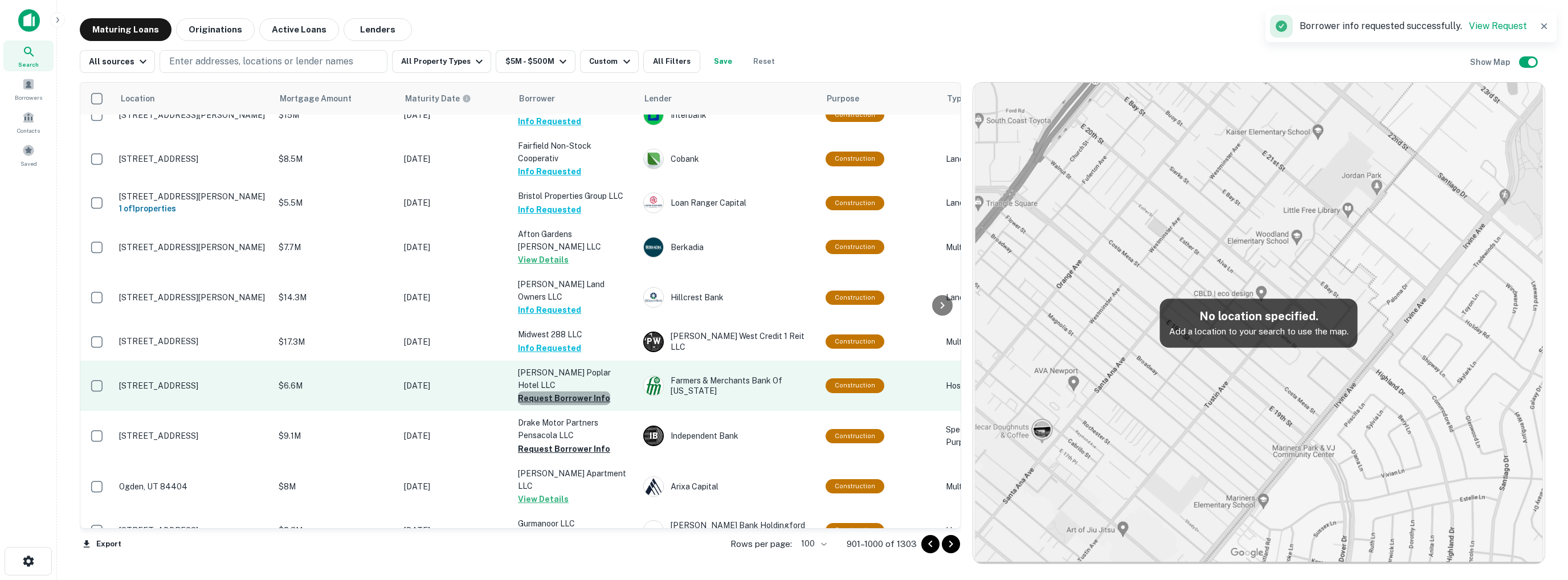
click at [566, 405] on button "Request Borrower Info" at bounding box center [564, 398] width 93 height 14
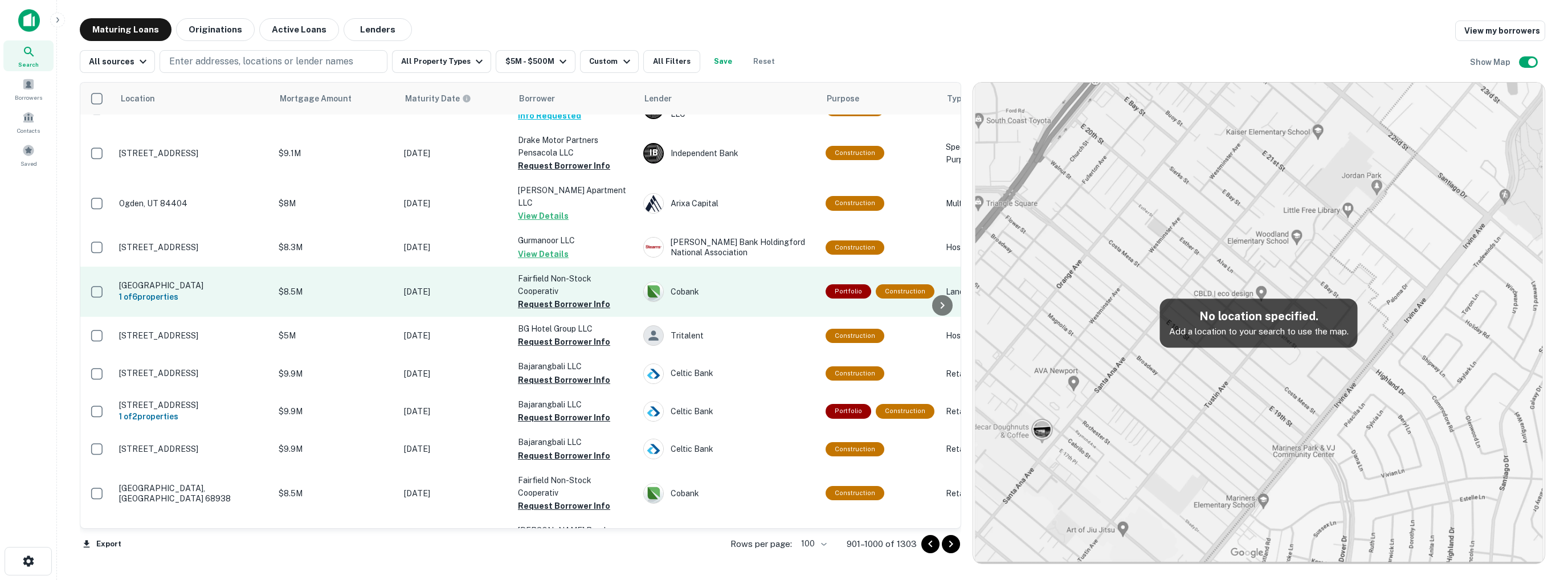
scroll to position [3561, 0]
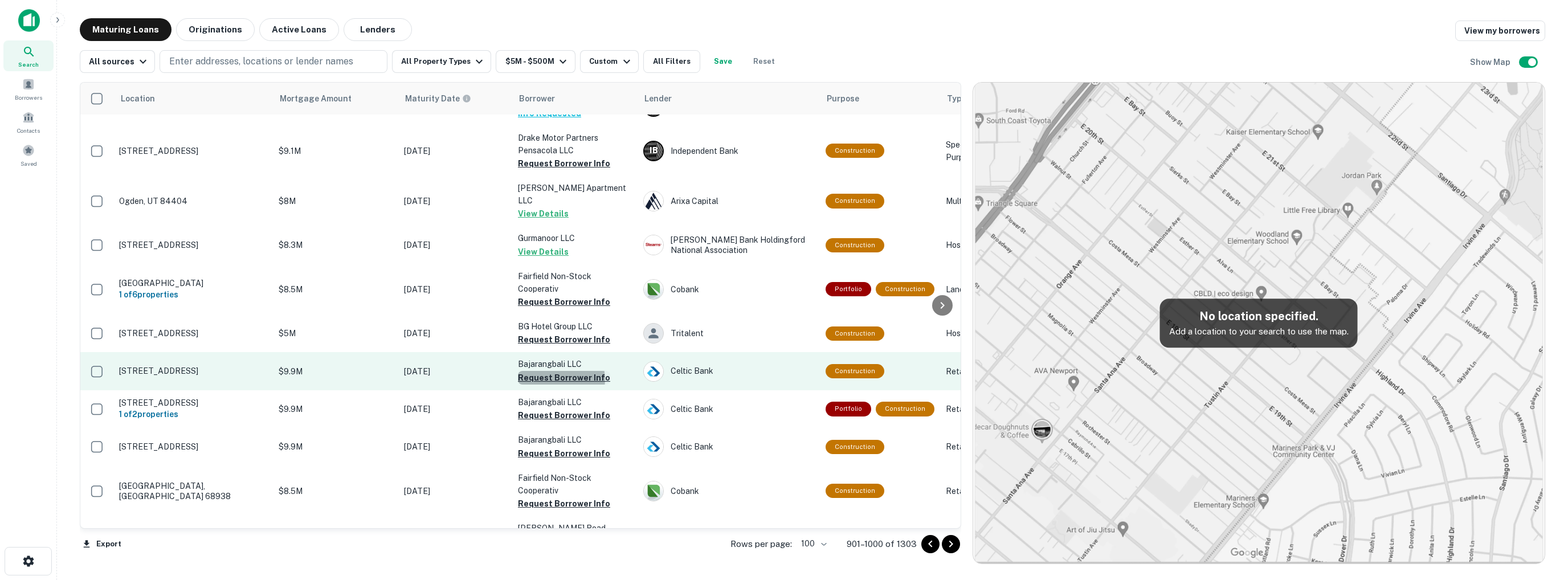
click at [561, 384] on button "Request Borrower Info" at bounding box center [564, 378] width 93 height 14
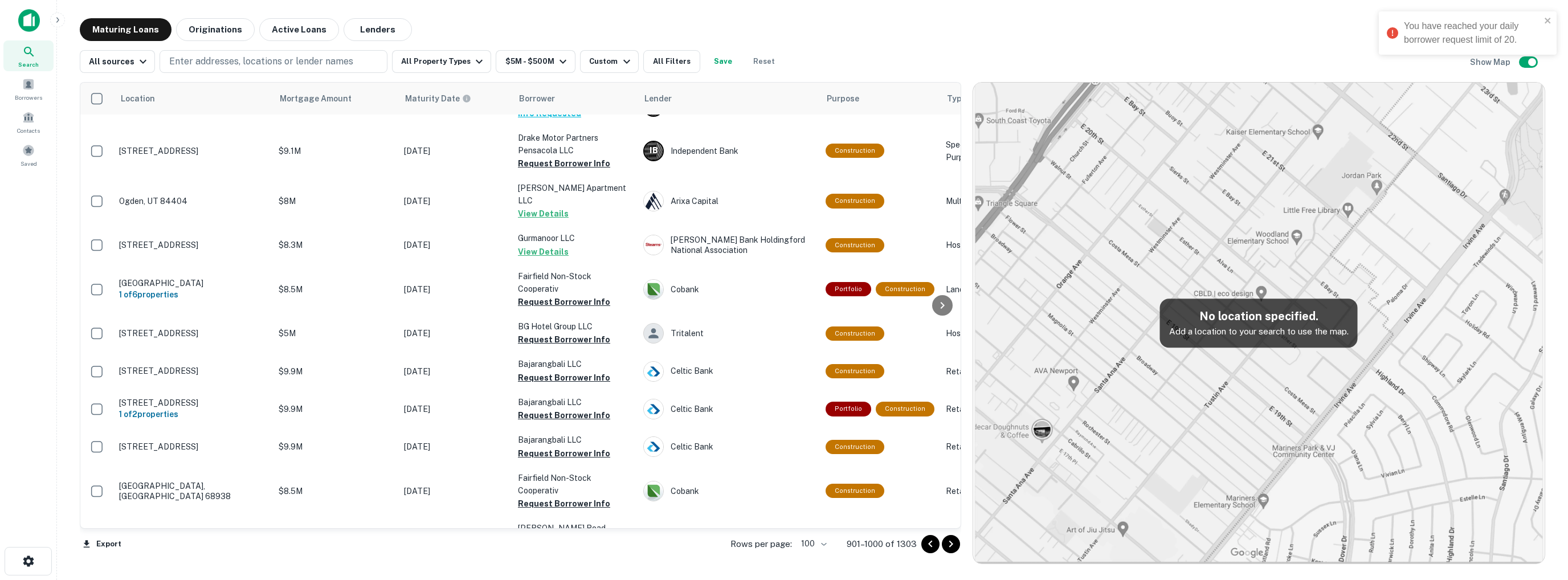
click at [1532, 61] on div "You have reached your daily borrower request limit of 20." at bounding box center [1467, 37] width 183 height 57
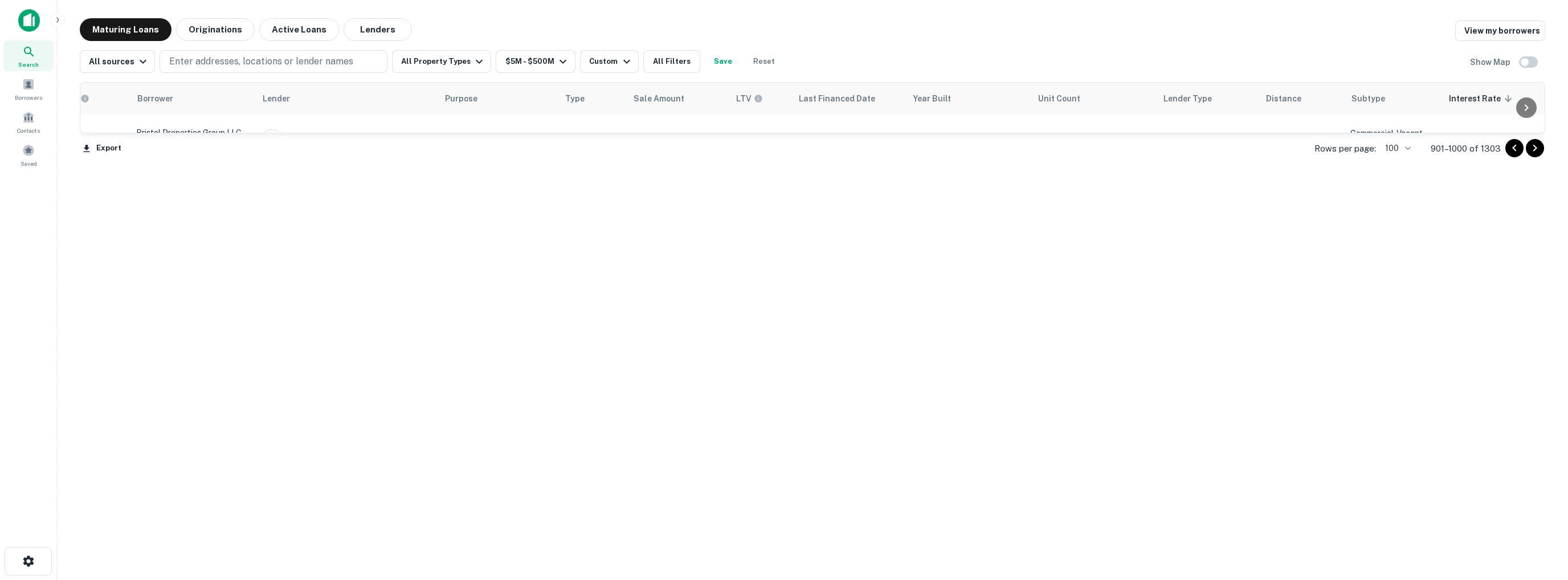
scroll to position [3390, 0]
